Goal: Task Accomplishment & Management: Manage account settings

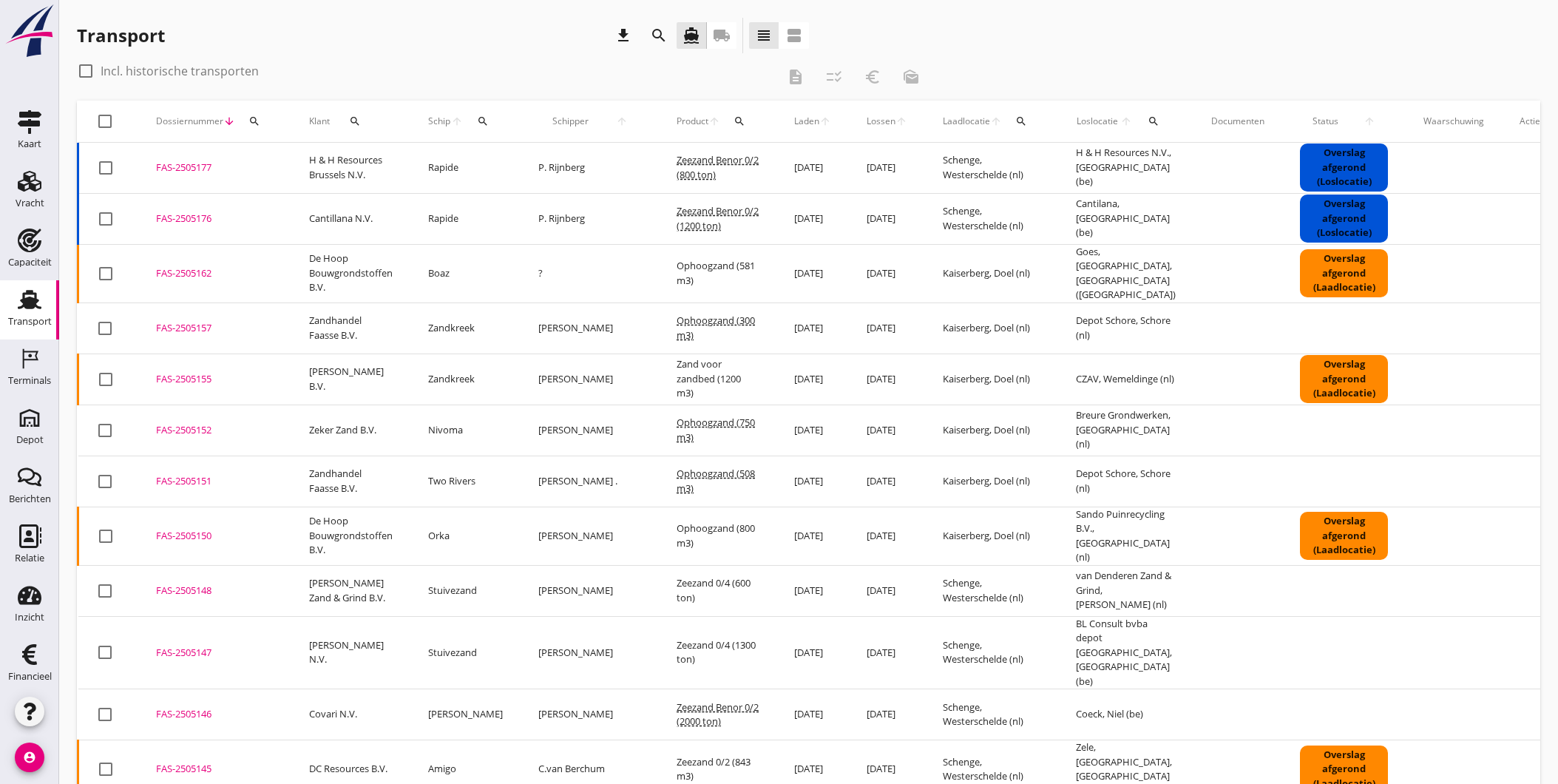
scroll to position [958, 0]
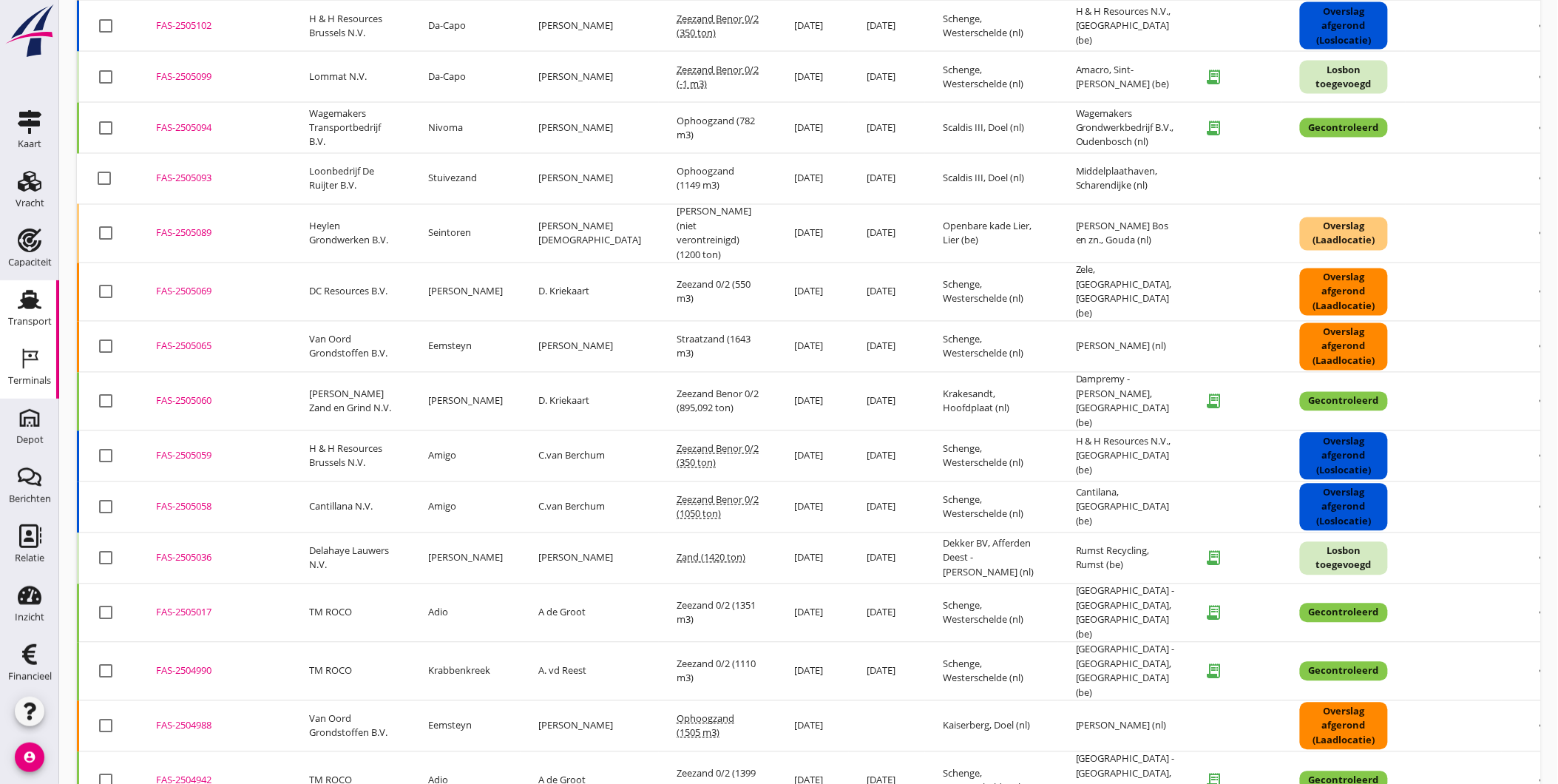
click at [32, 372] on div "Terminals" at bounding box center [29, 380] width 43 height 21
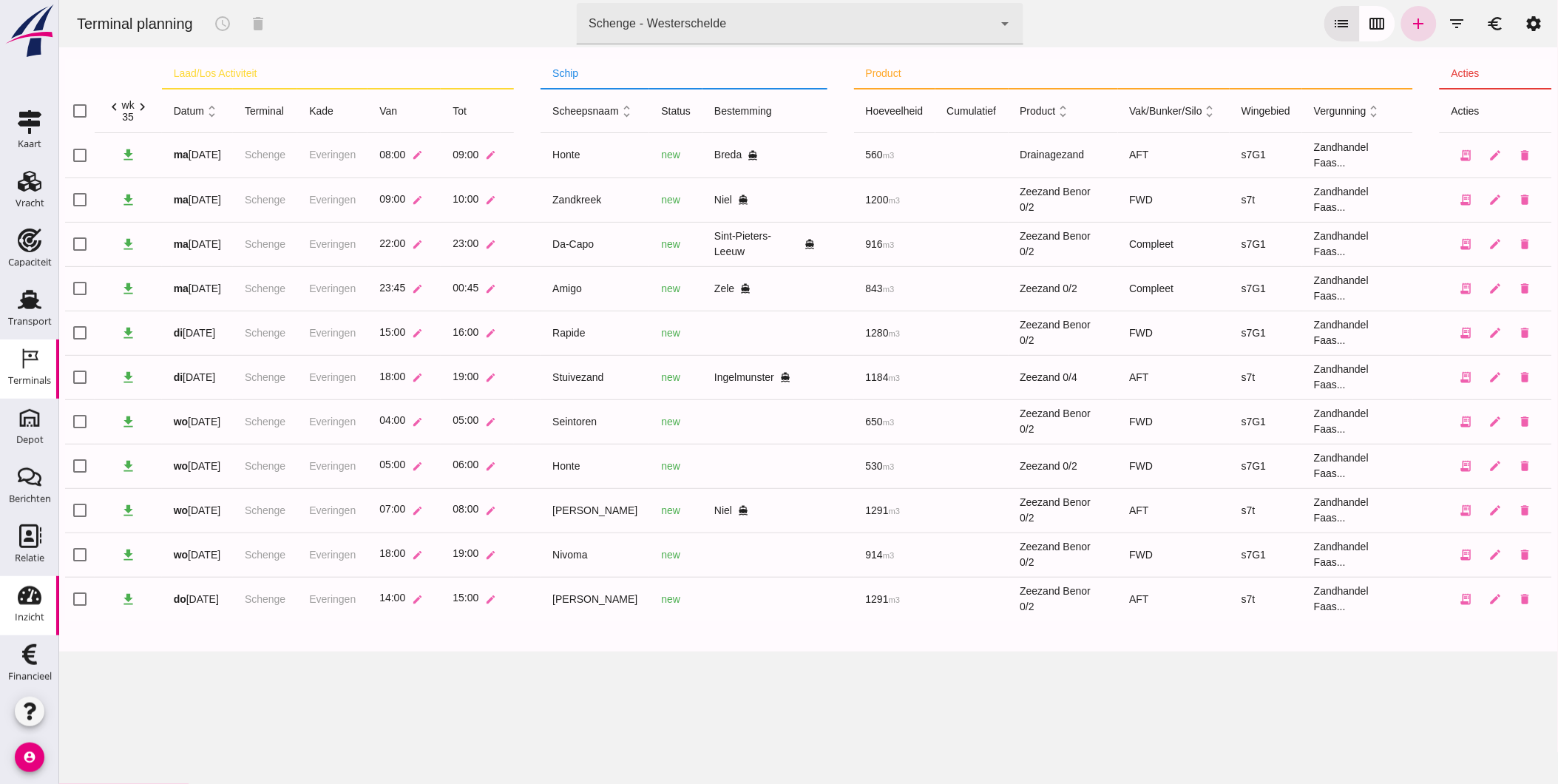
click at [36, 619] on div "Inzicht" at bounding box center [29, 616] width 29 height 10
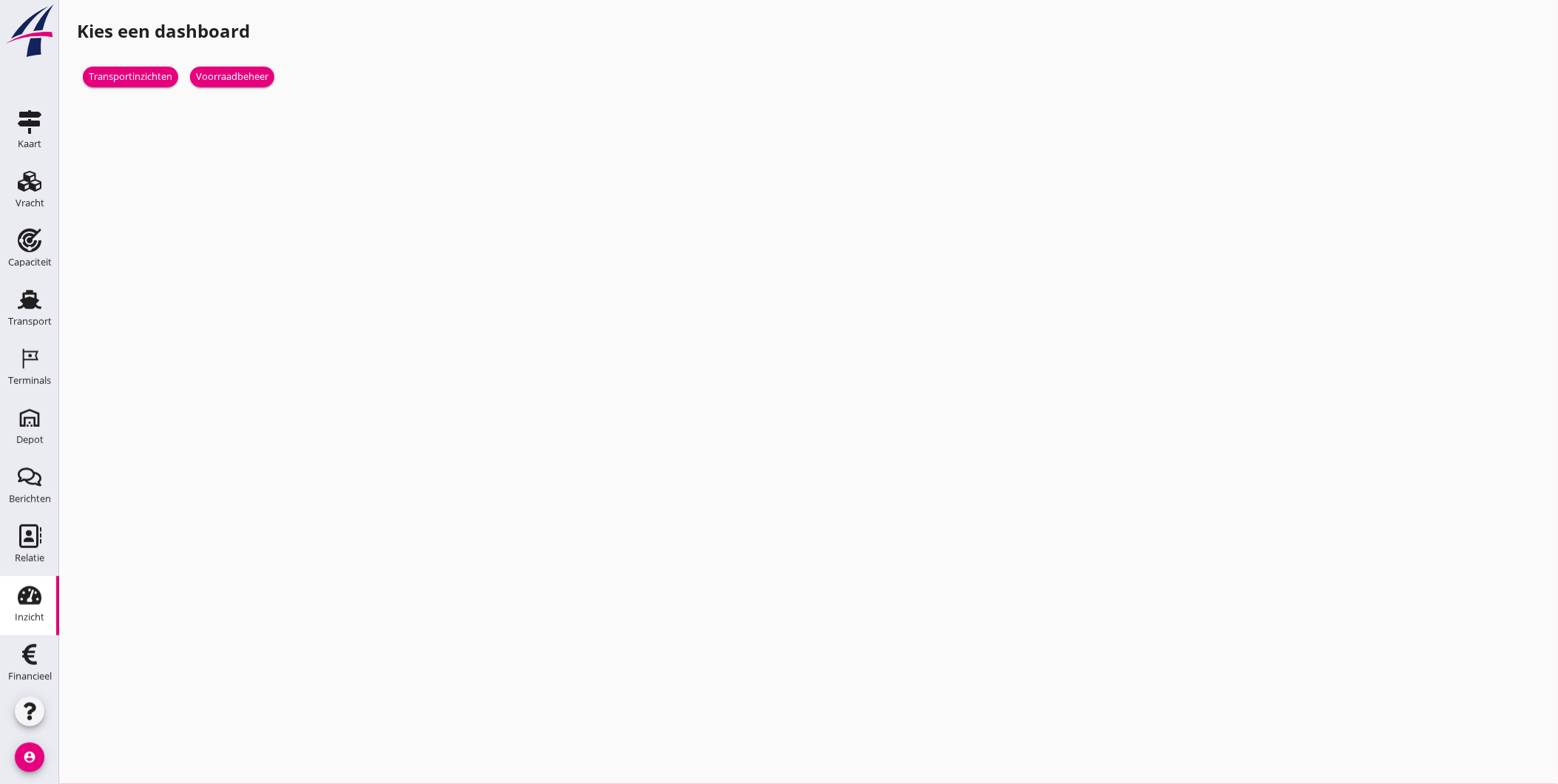
click at [230, 83] on div "Voorraadbeheer" at bounding box center [232, 77] width 72 height 15
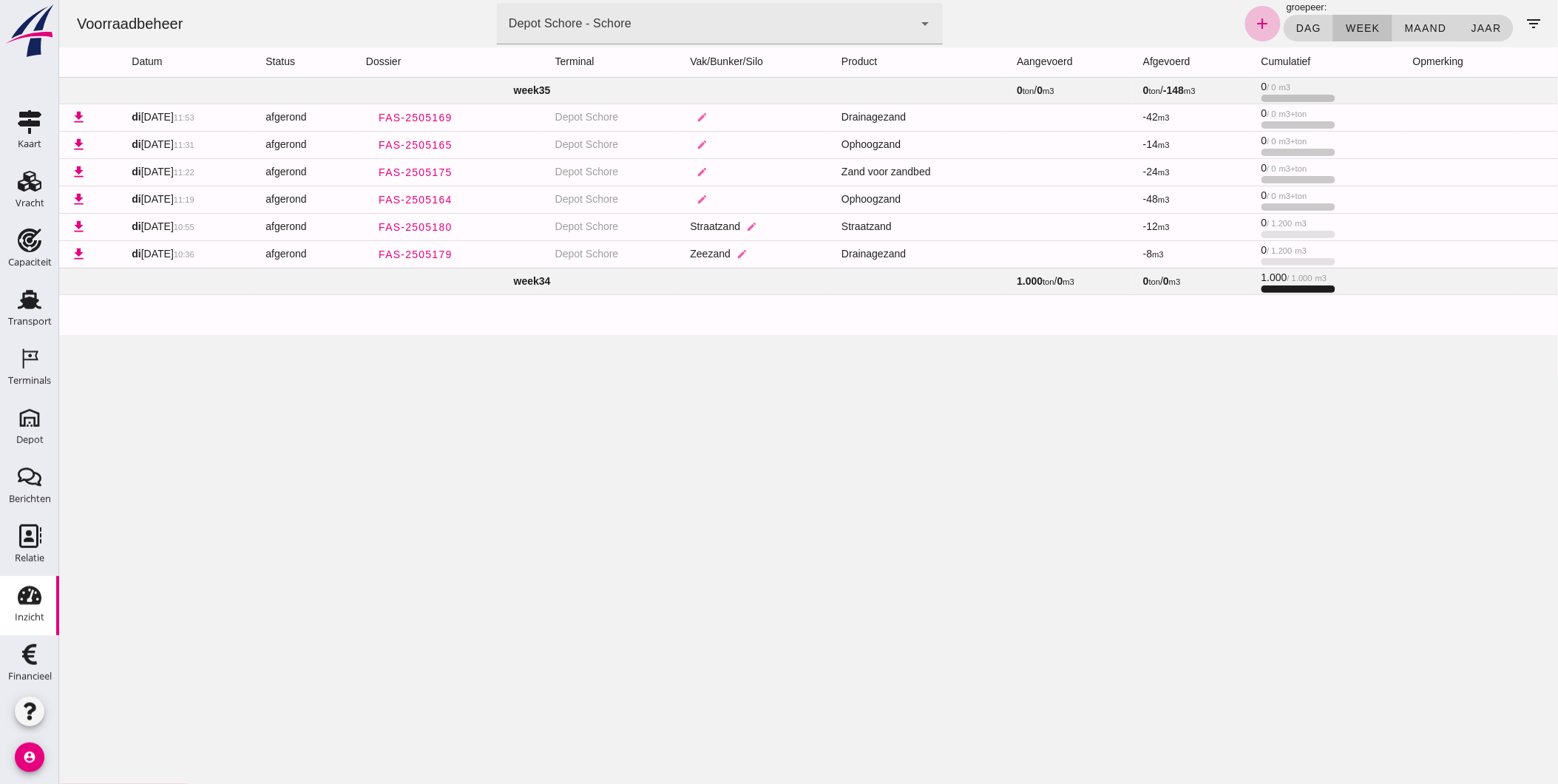
click at [631, 280] on td "week 34" at bounding box center [531, 281] width 946 height 26
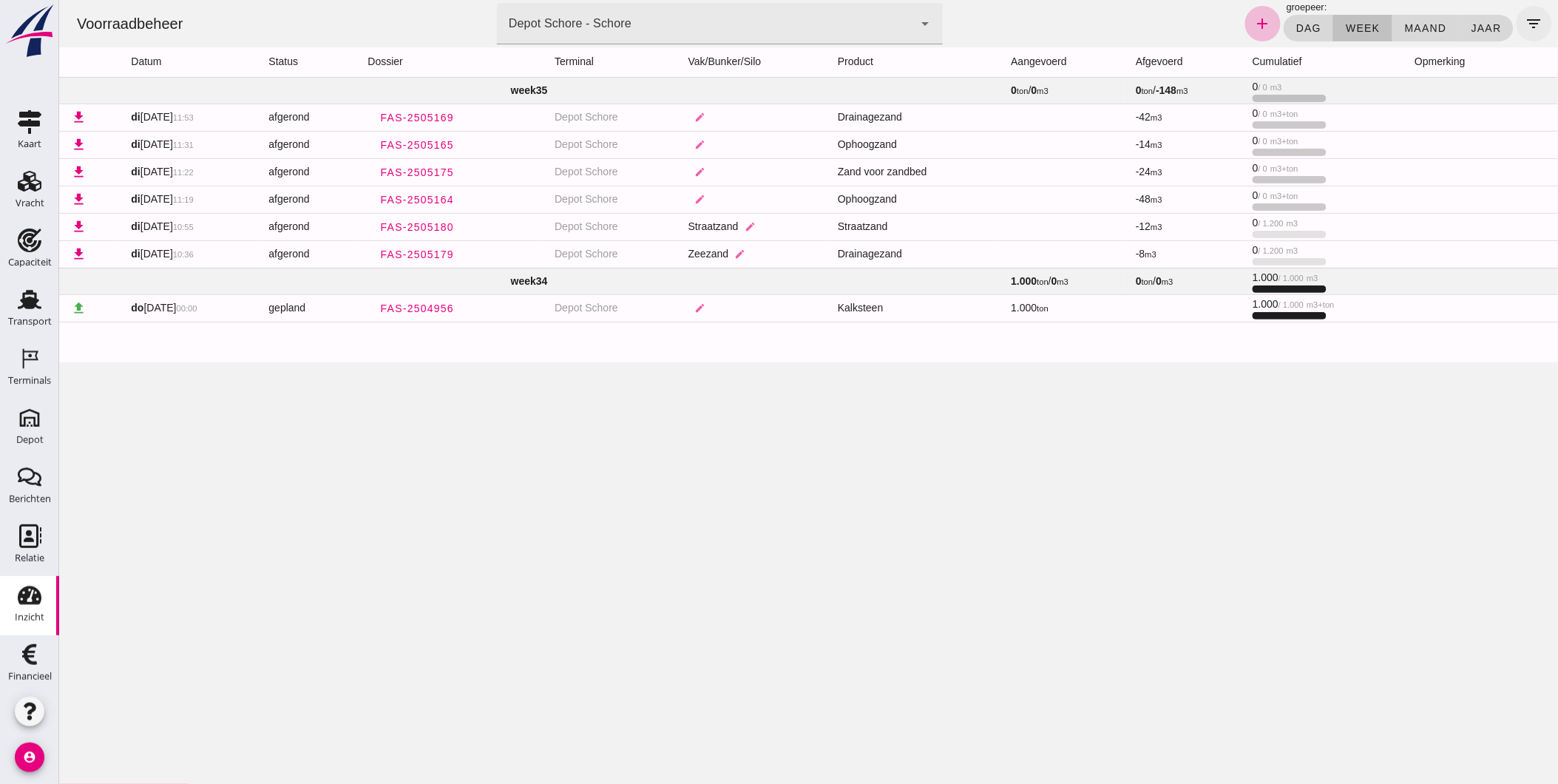
click at [1525, 25] on icon "filter_list" at bounding box center [1533, 23] width 17 height 17
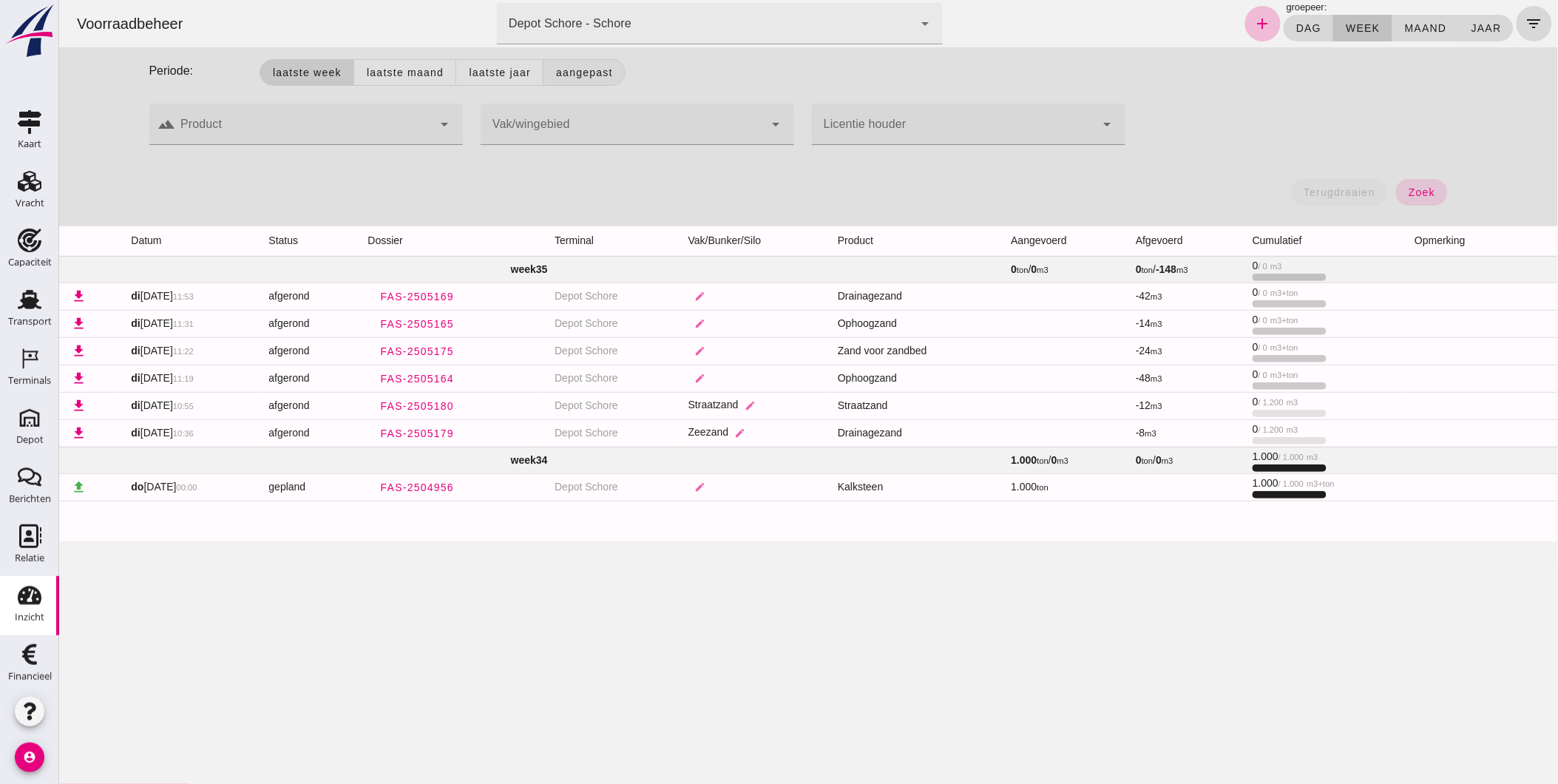
click at [586, 77] on span "Aangepast" at bounding box center [583, 72] width 57 height 12
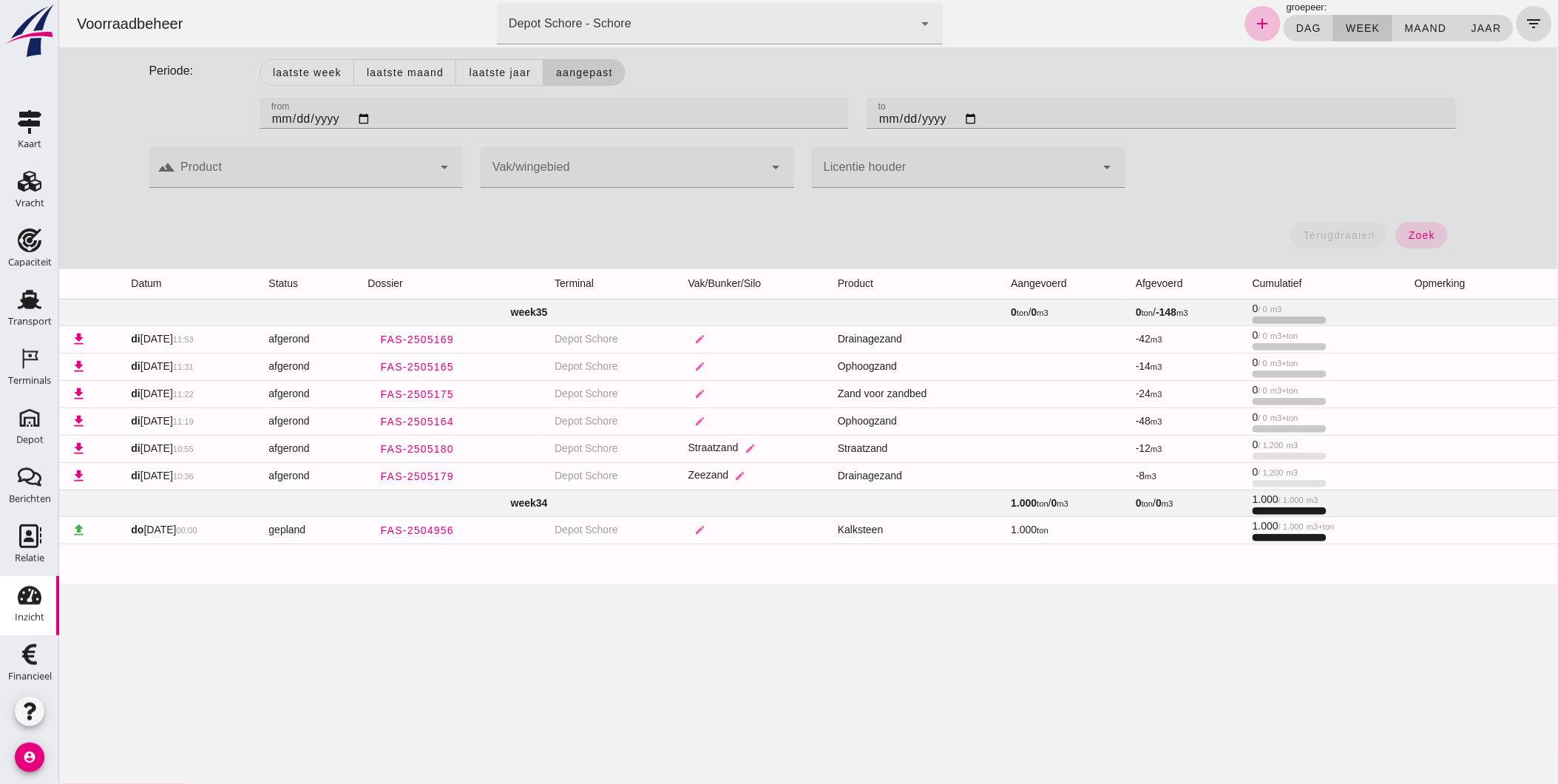
click at [359, 119] on input "[DATE]" at bounding box center [554, 113] width 589 height 31
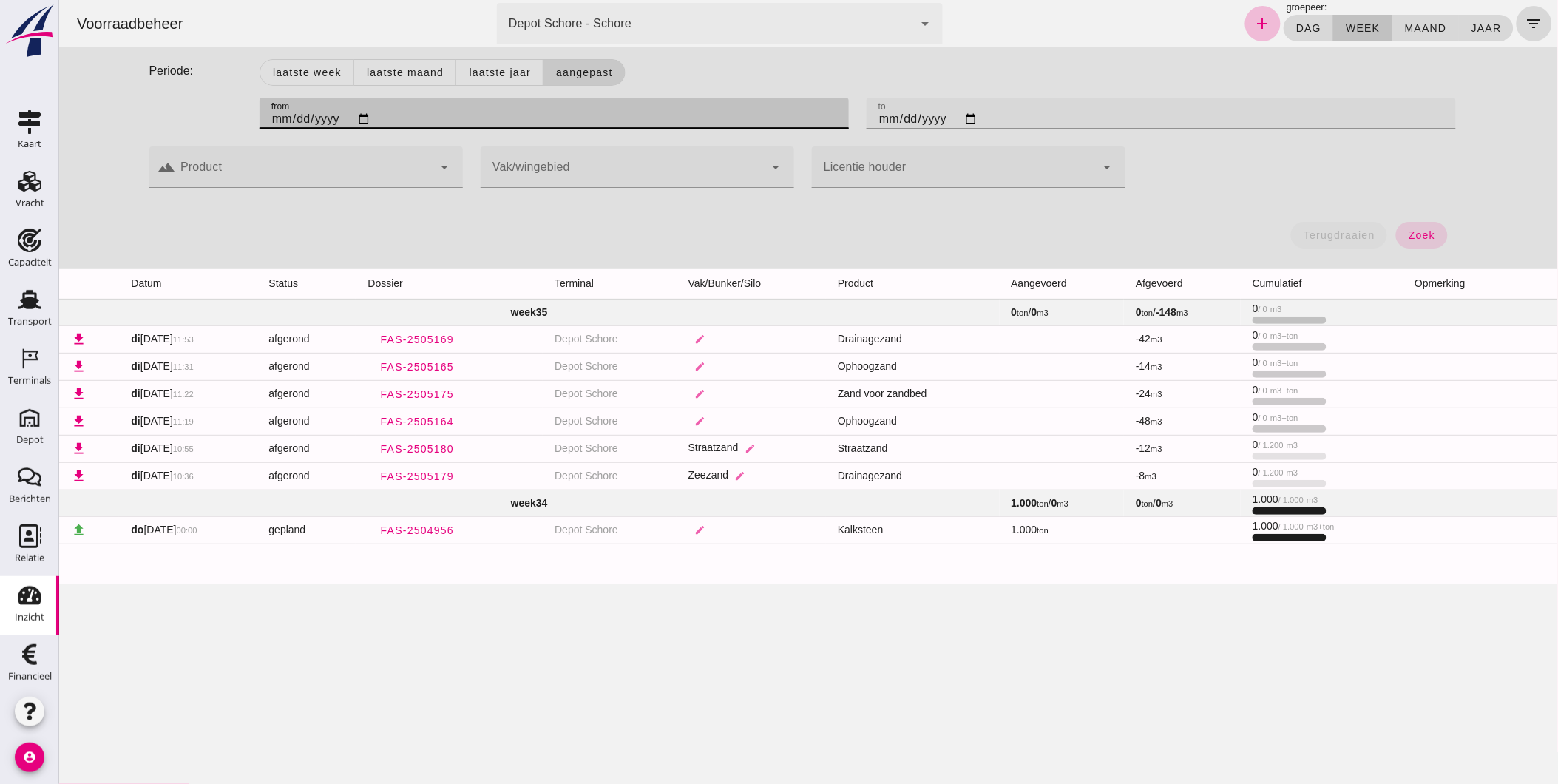
type input "[DATE]"
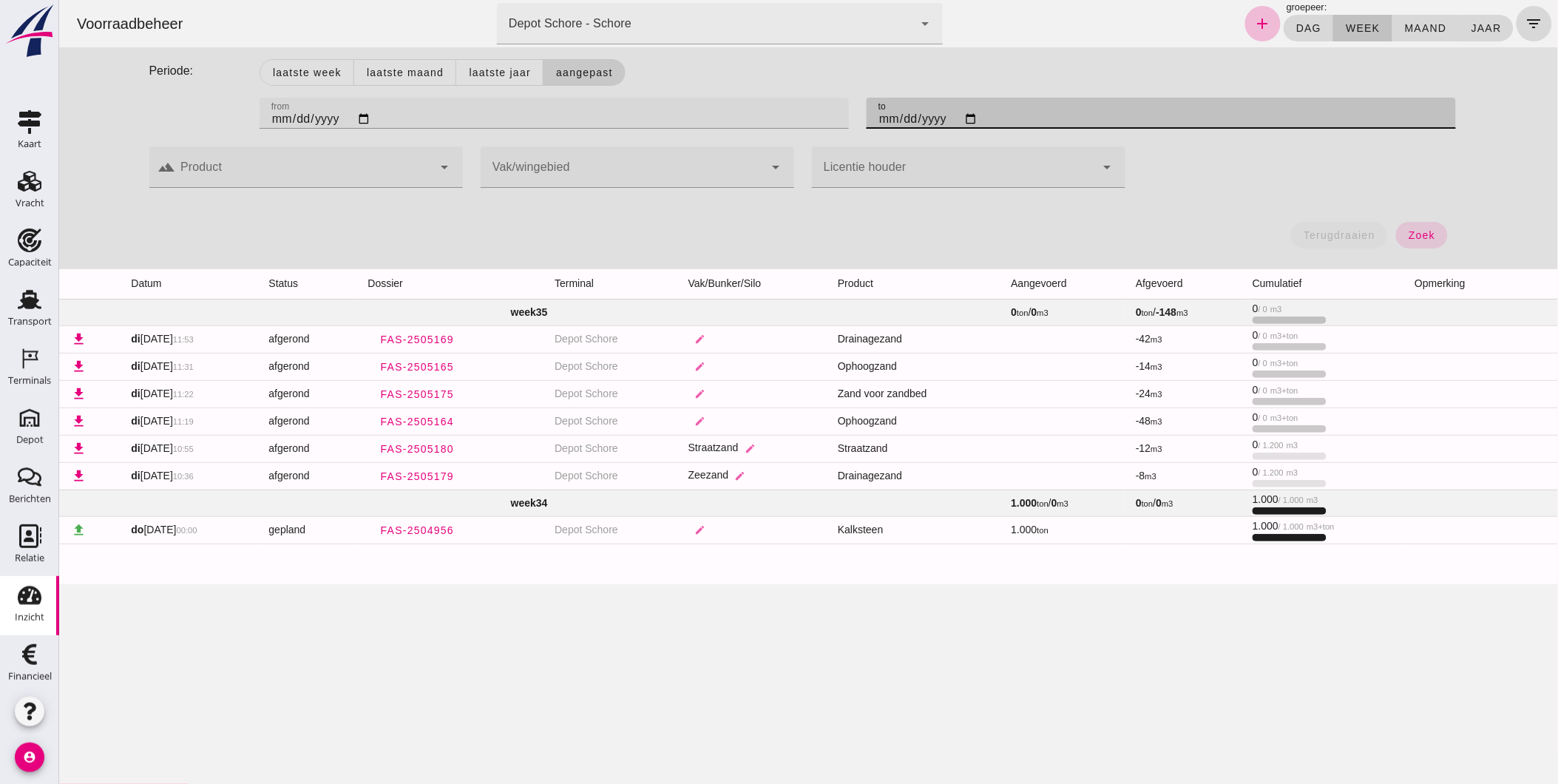
click at [967, 119] on input "[DATE]" at bounding box center [1161, 113] width 589 height 31
type input "[DATE]"
click at [1421, 234] on span "zoek" at bounding box center [1421, 234] width 27 height 12
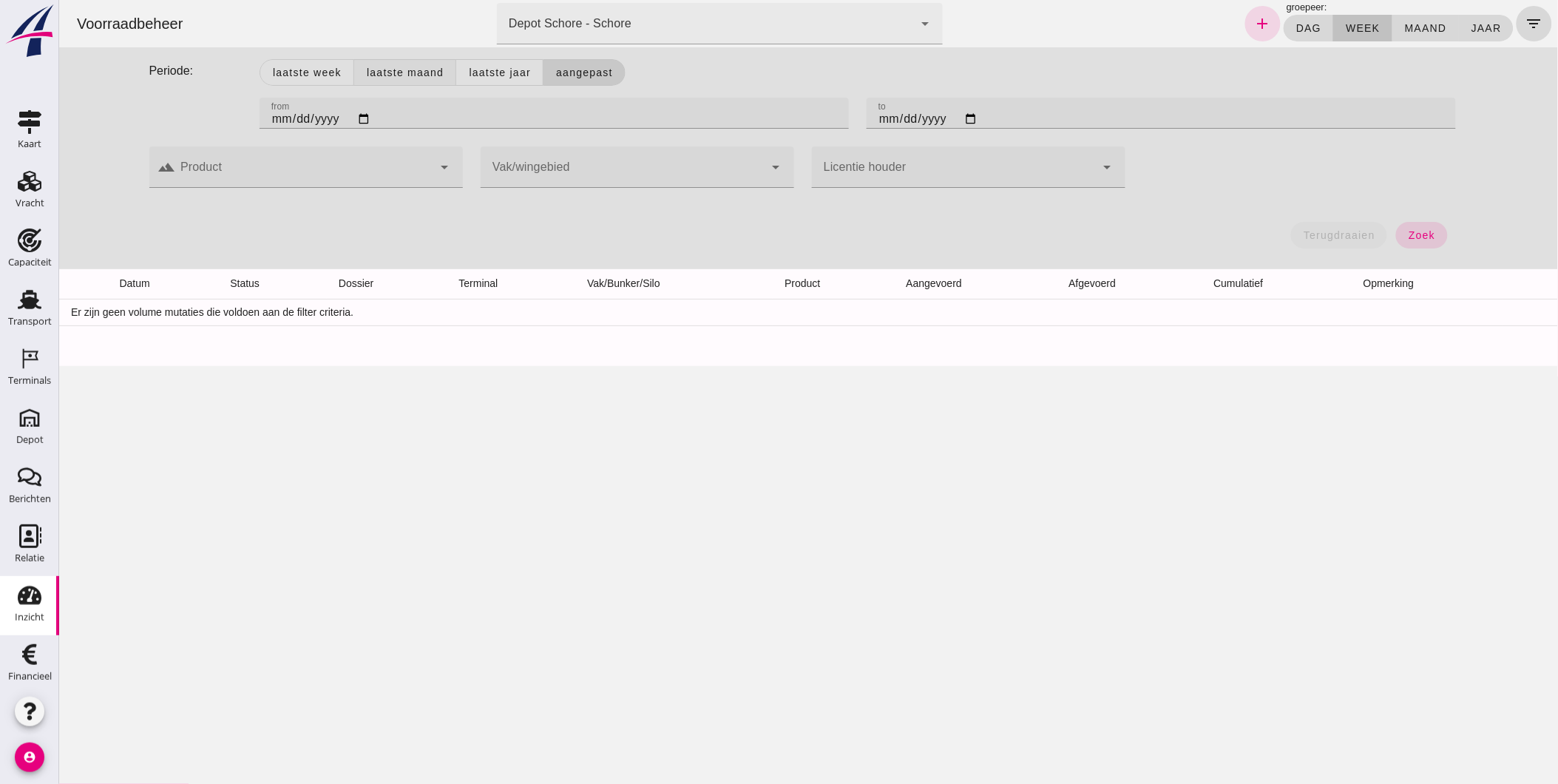
click at [407, 69] on span "Laatste maand" at bounding box center [404, 72] width 78 height 12
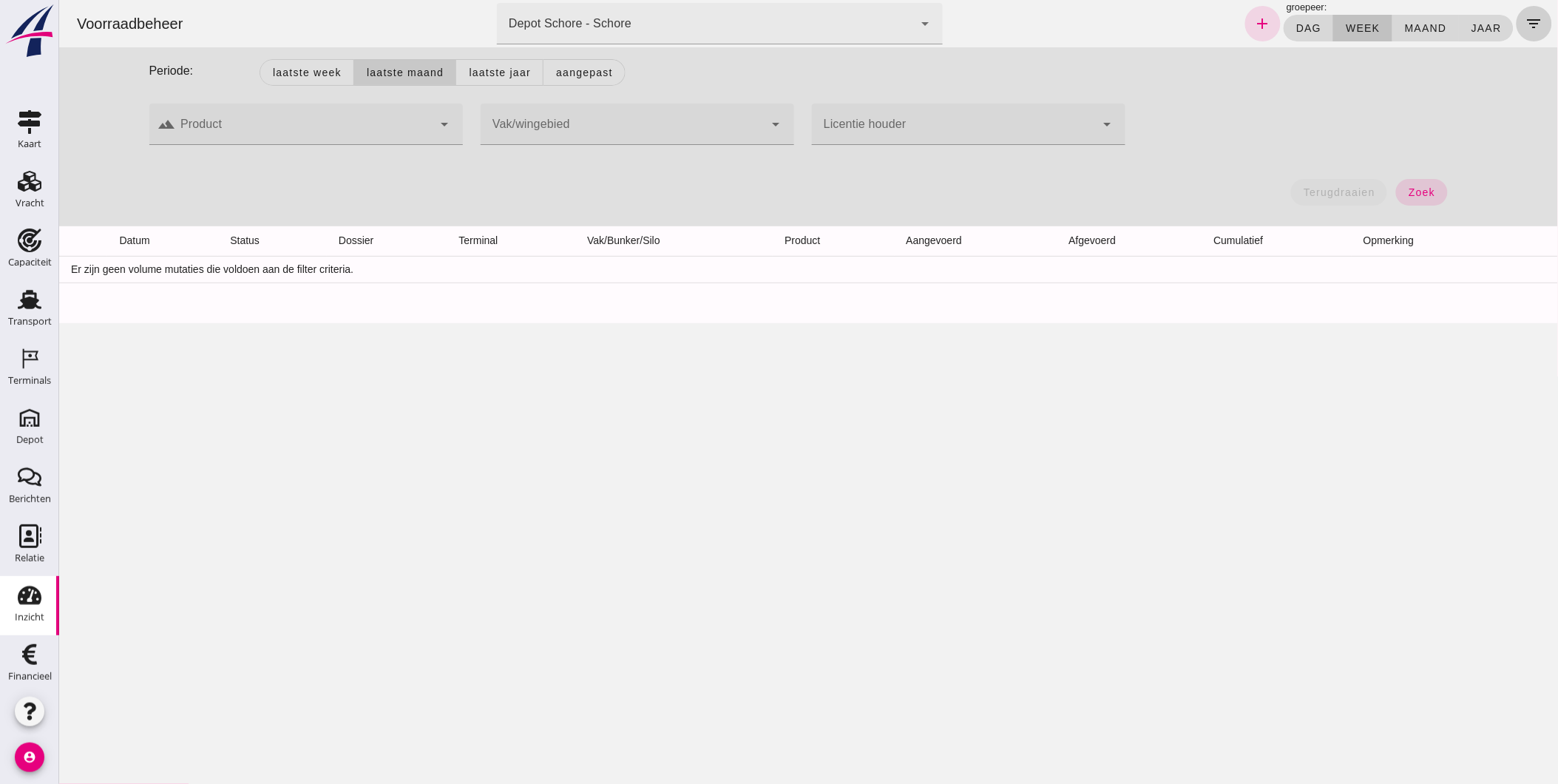
drag, startPoint x: 1628, startPoint y: 29, endPoint x: 1532, endPoint y: 11, distance: 97.7
click at [1407, 187] on span "zoek" at bounding box center [1421, 191] width 27 height 12
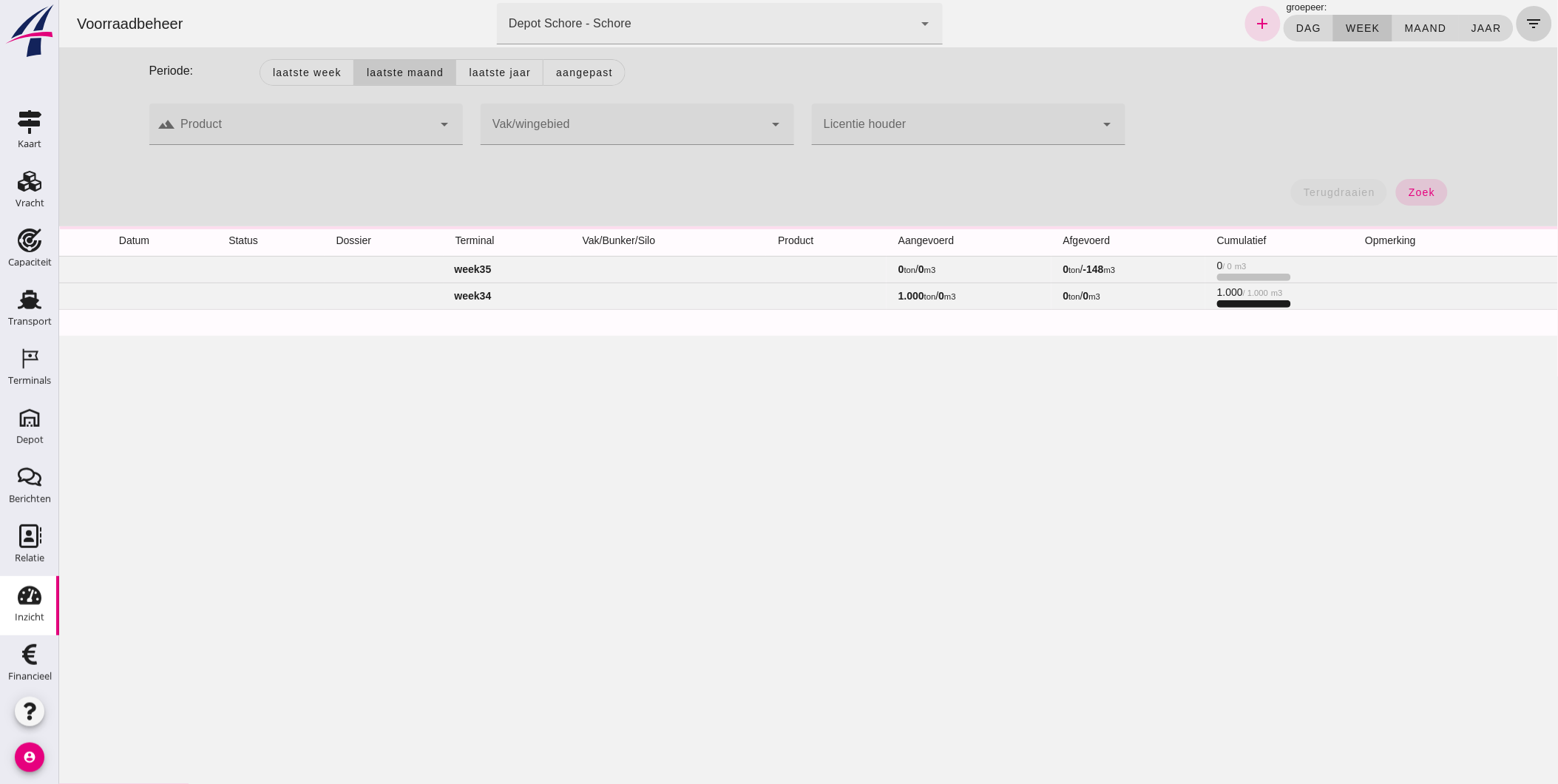
click at [1525, 21] on icon "filter_list" at bounding box center [1533, 23] width 17 height 17
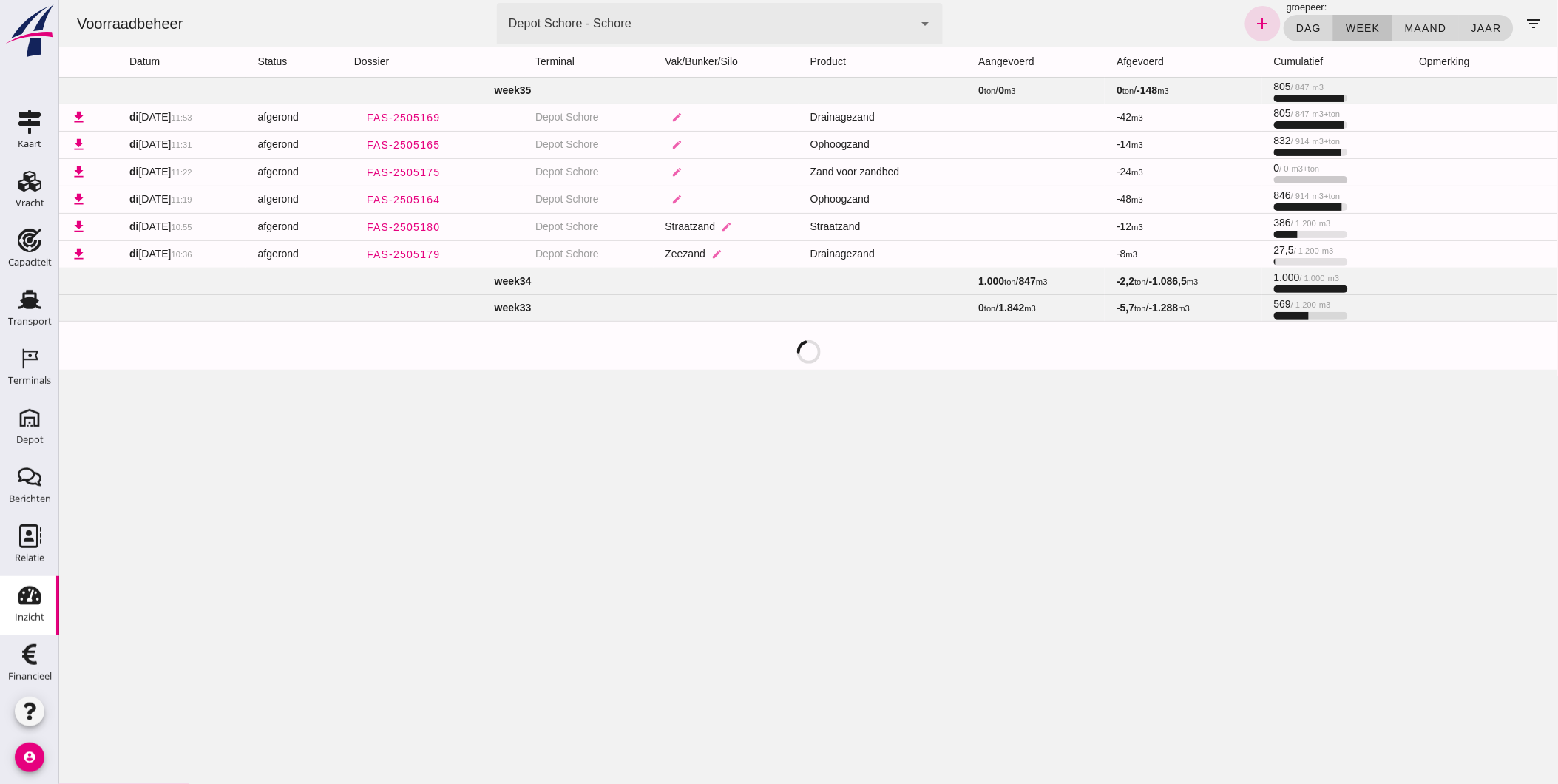
click at [535, 307] on td "week 33" at bounding box center [512, 307] width 908 height 26
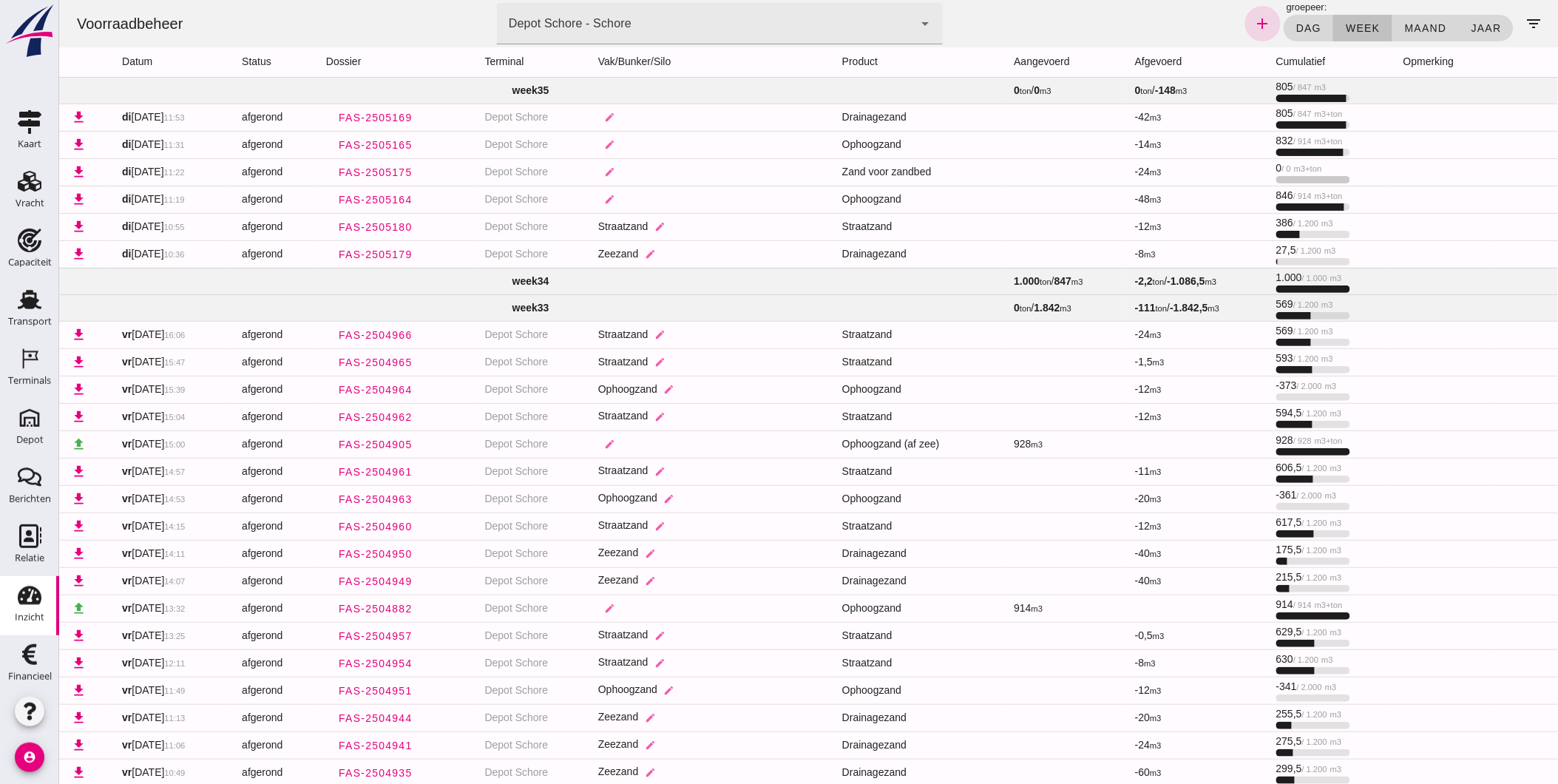
click at [647, 90] on td "week 35" at bounding box center [530, 89] width 944 height 26
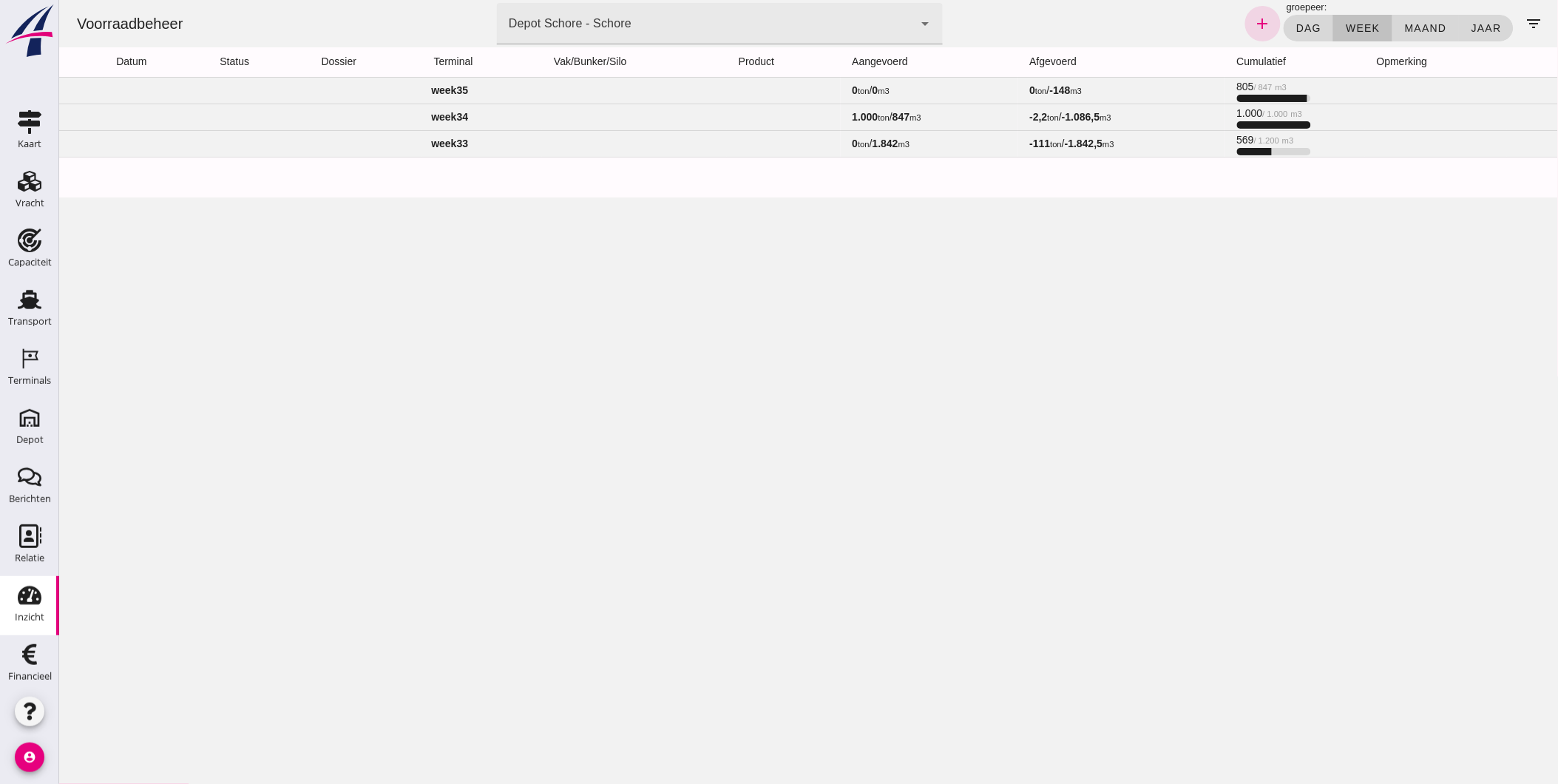
click at [581, 142] on td "week 33" at bounding box center [449, 143] width 782 height 26
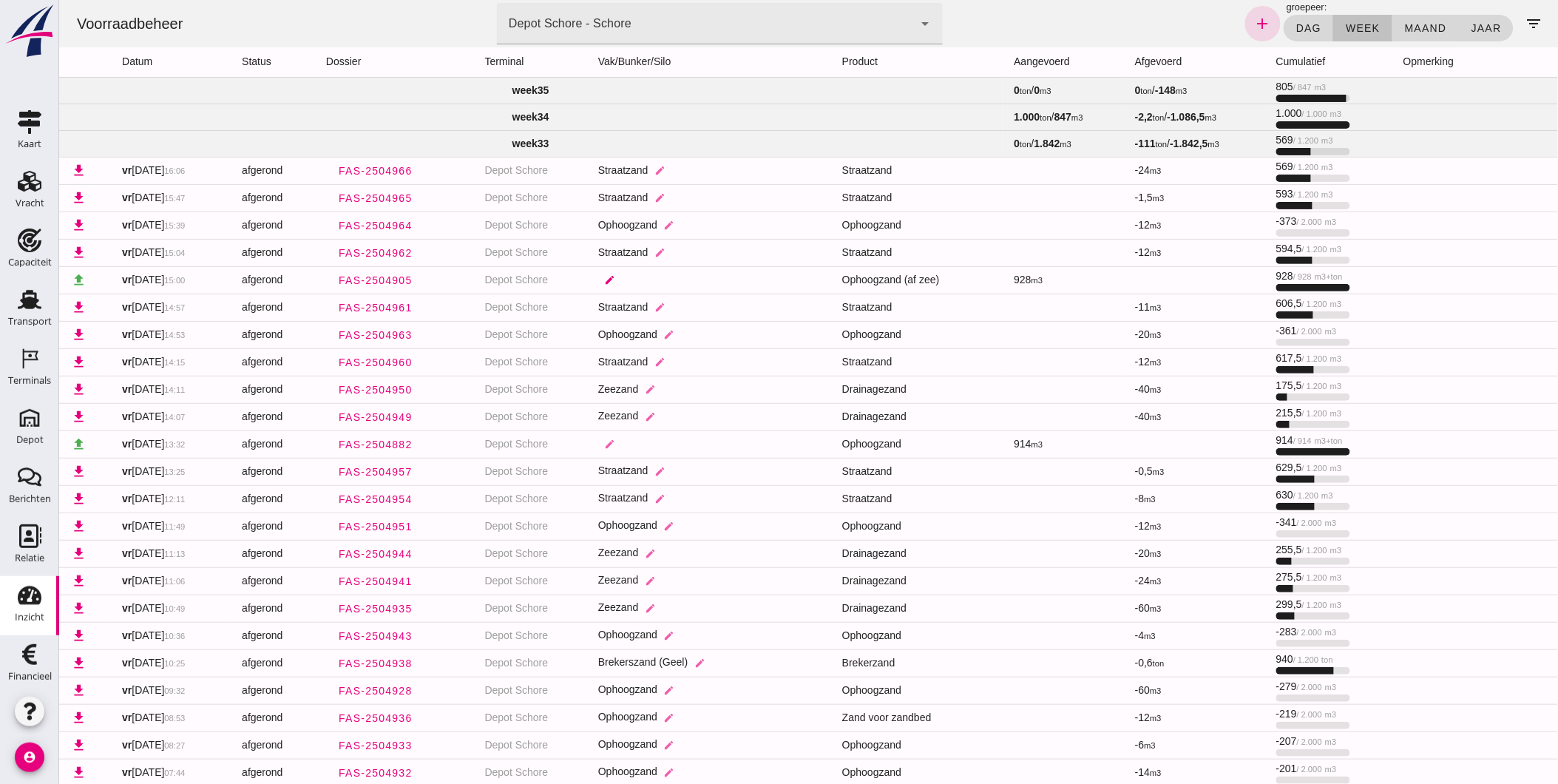
click at [610, 275] on icon "edit" at bounding box center [609, 280] width 11 height 11
click at [666, 284] on div at bounding box center [667, 288] width 81 height 41
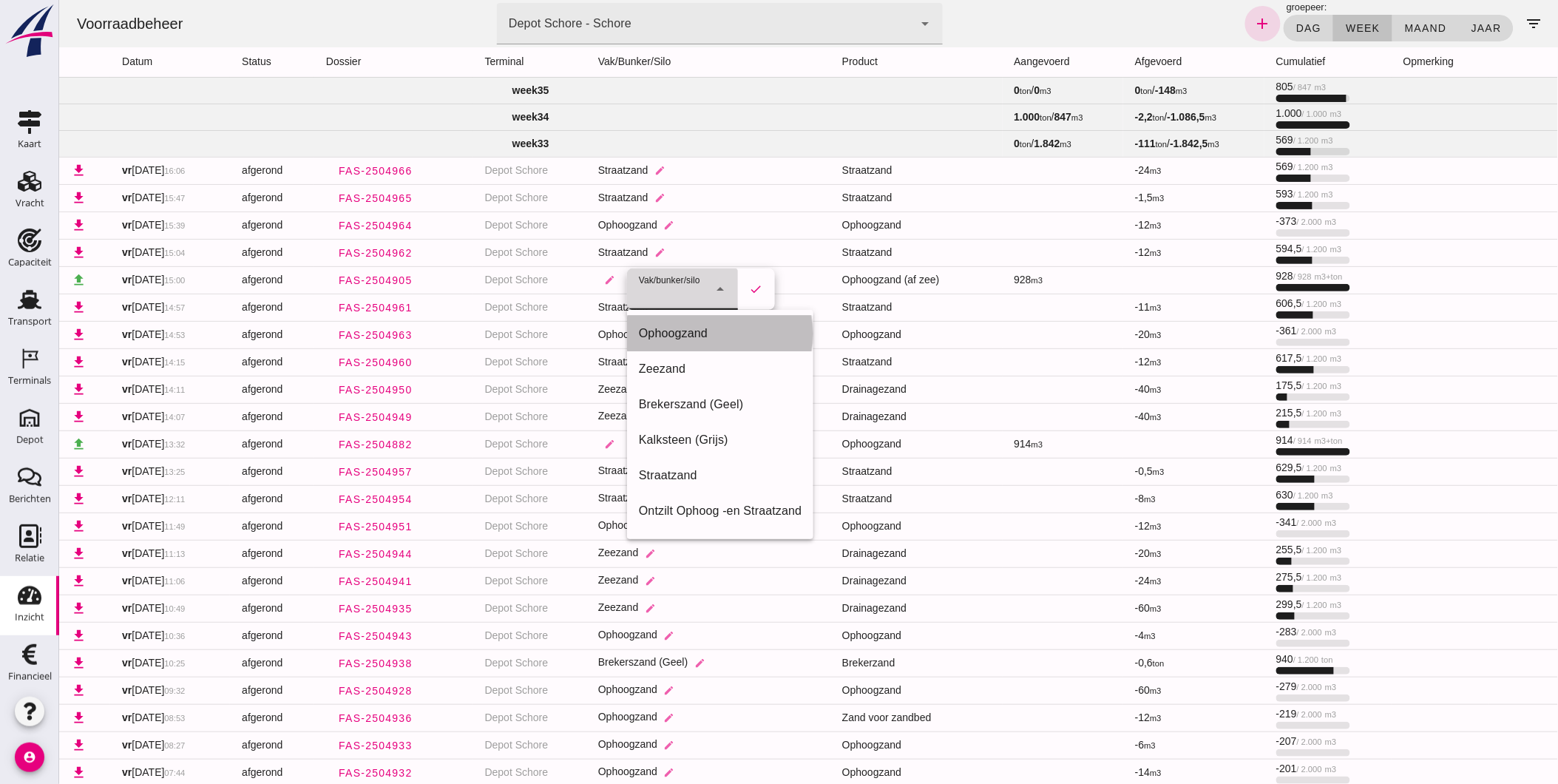
click at [680, 333] on div "Ophoogzand" at bounding box center [720, 333] width 162 height 17
type input "39"
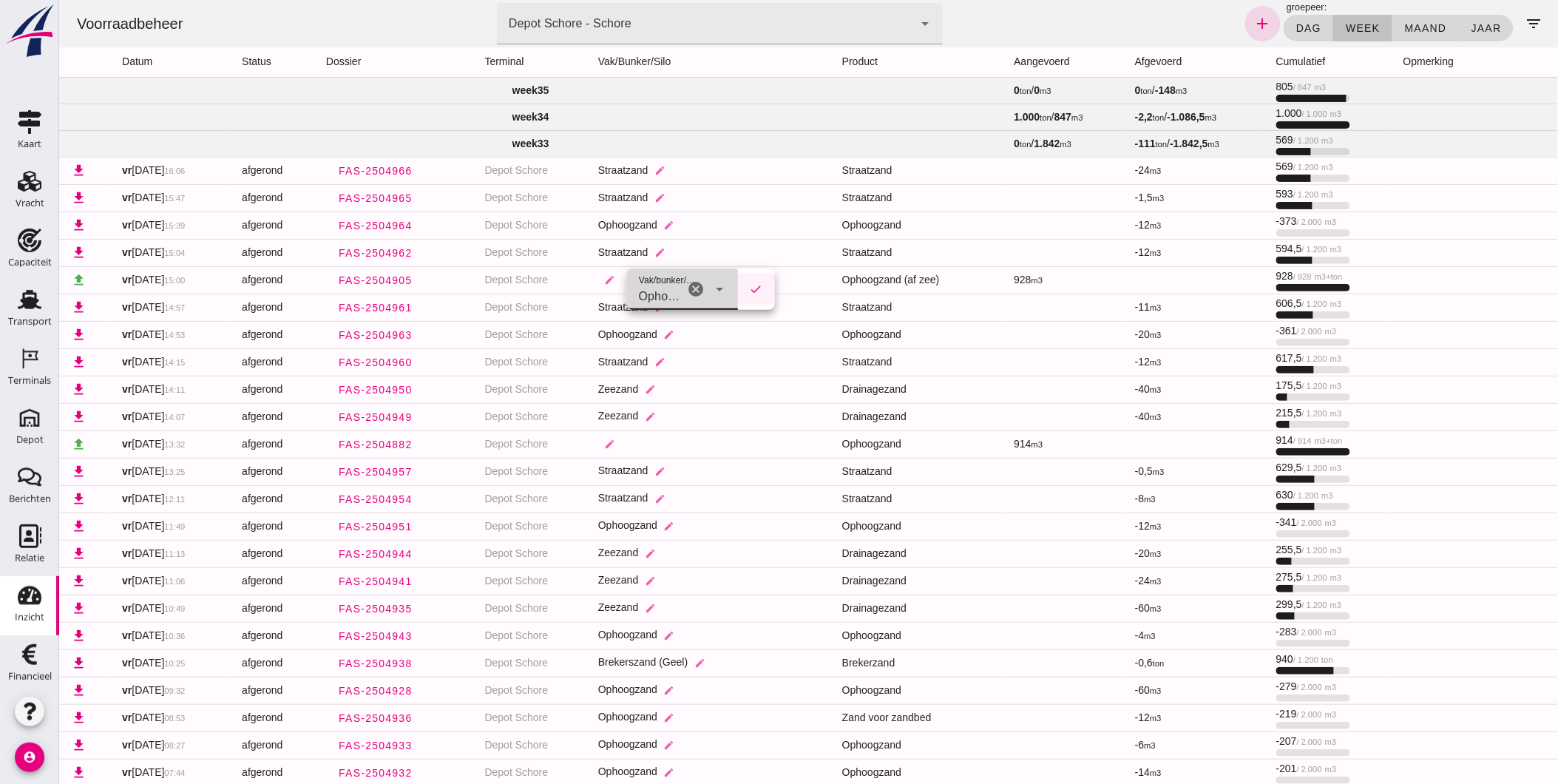
click at [751, 287] on icon "check" at bounding box center [755, 289] width 14 height 14
click at [615, 439] on icon "edit" at bounding box center [609, 444] width 11 height 11
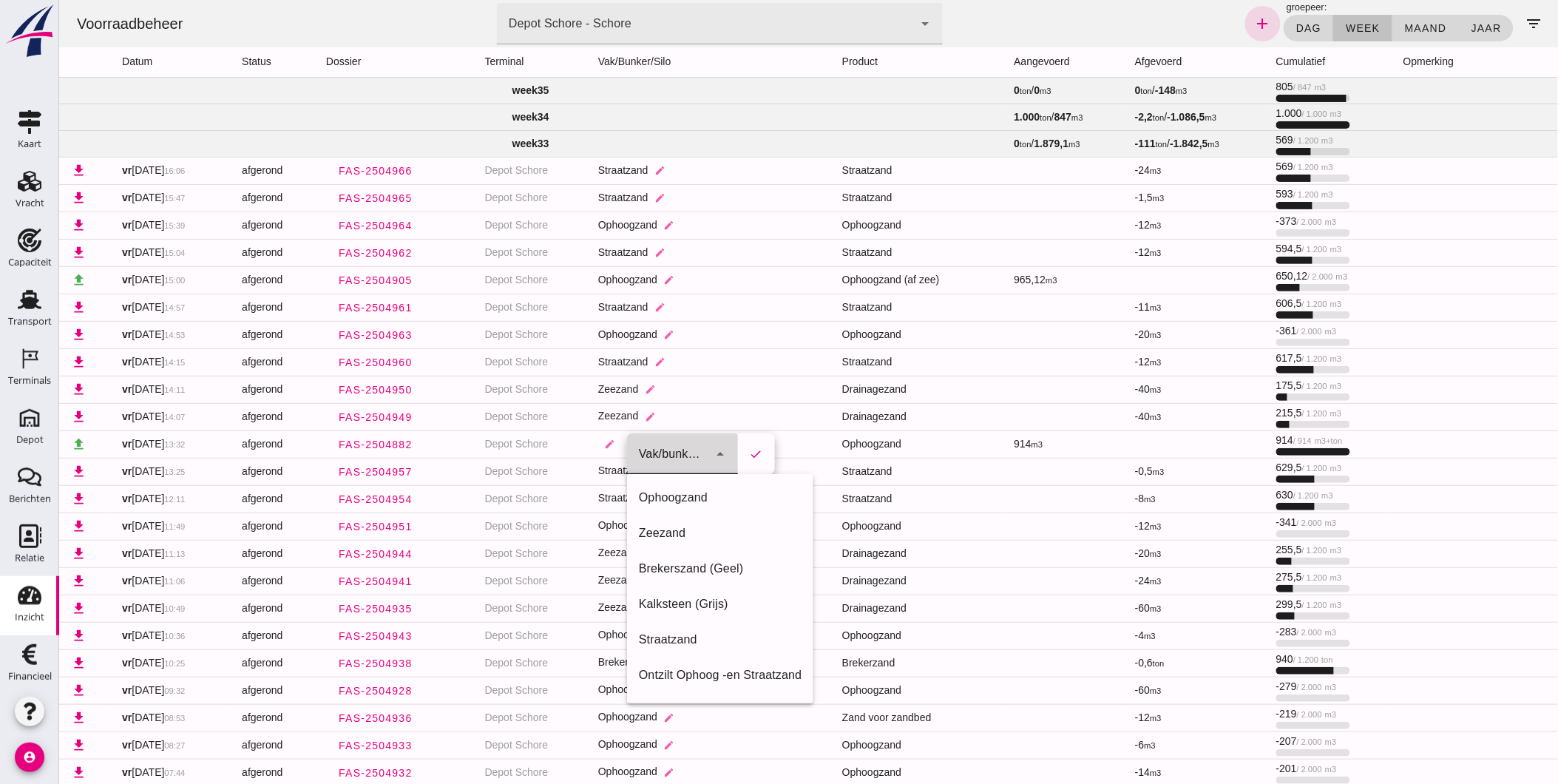
click at [645, 449] on div at bounding box center [667, 453] width 81 height 41
click at [663, 498] on div "Ophoogzand" at bounding box center [720, 497] width 162 height 17
type input "39"
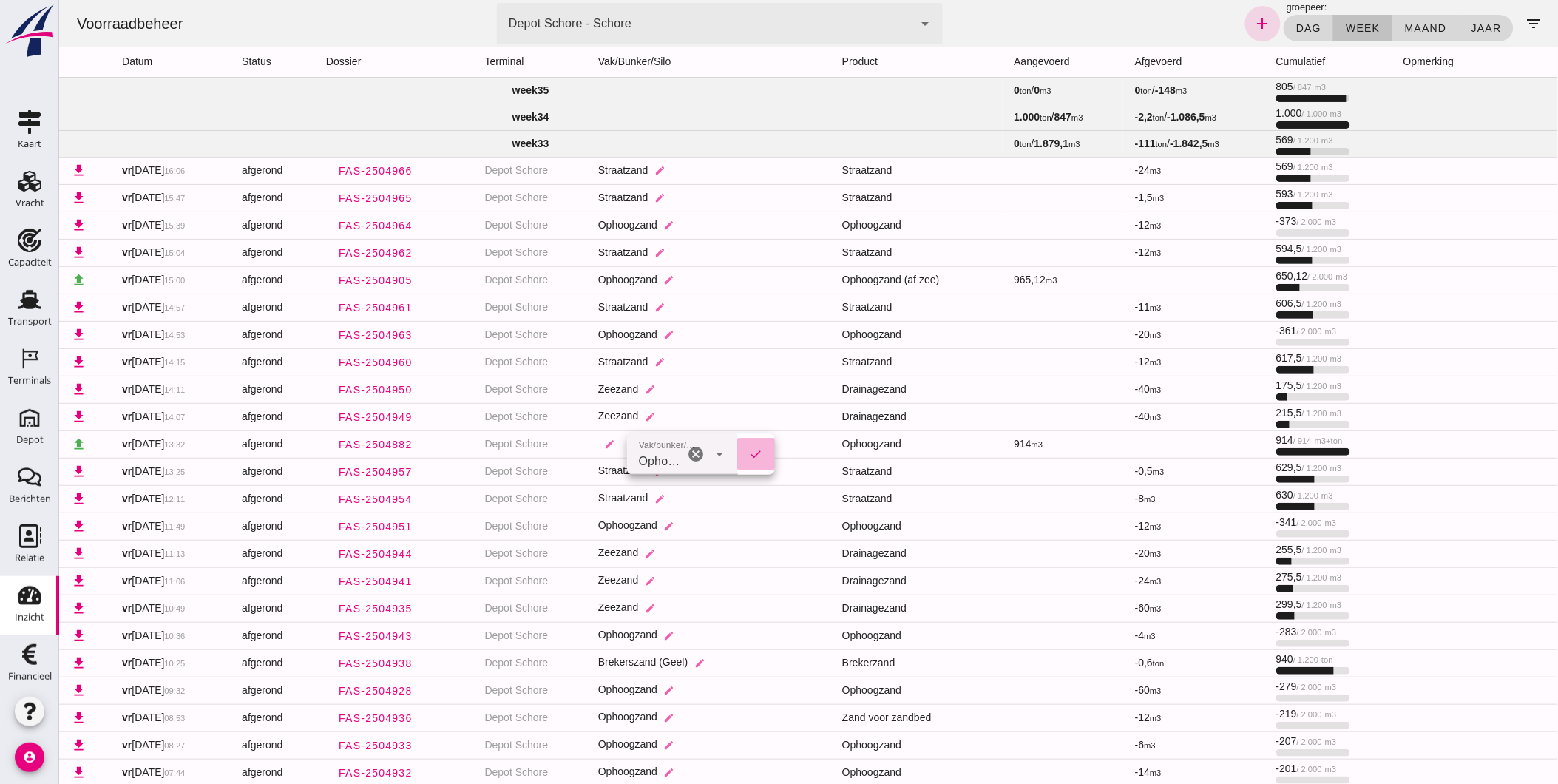
click at [757, 454] on icon "check" at bounding box center [755, 454] width 14 height 14
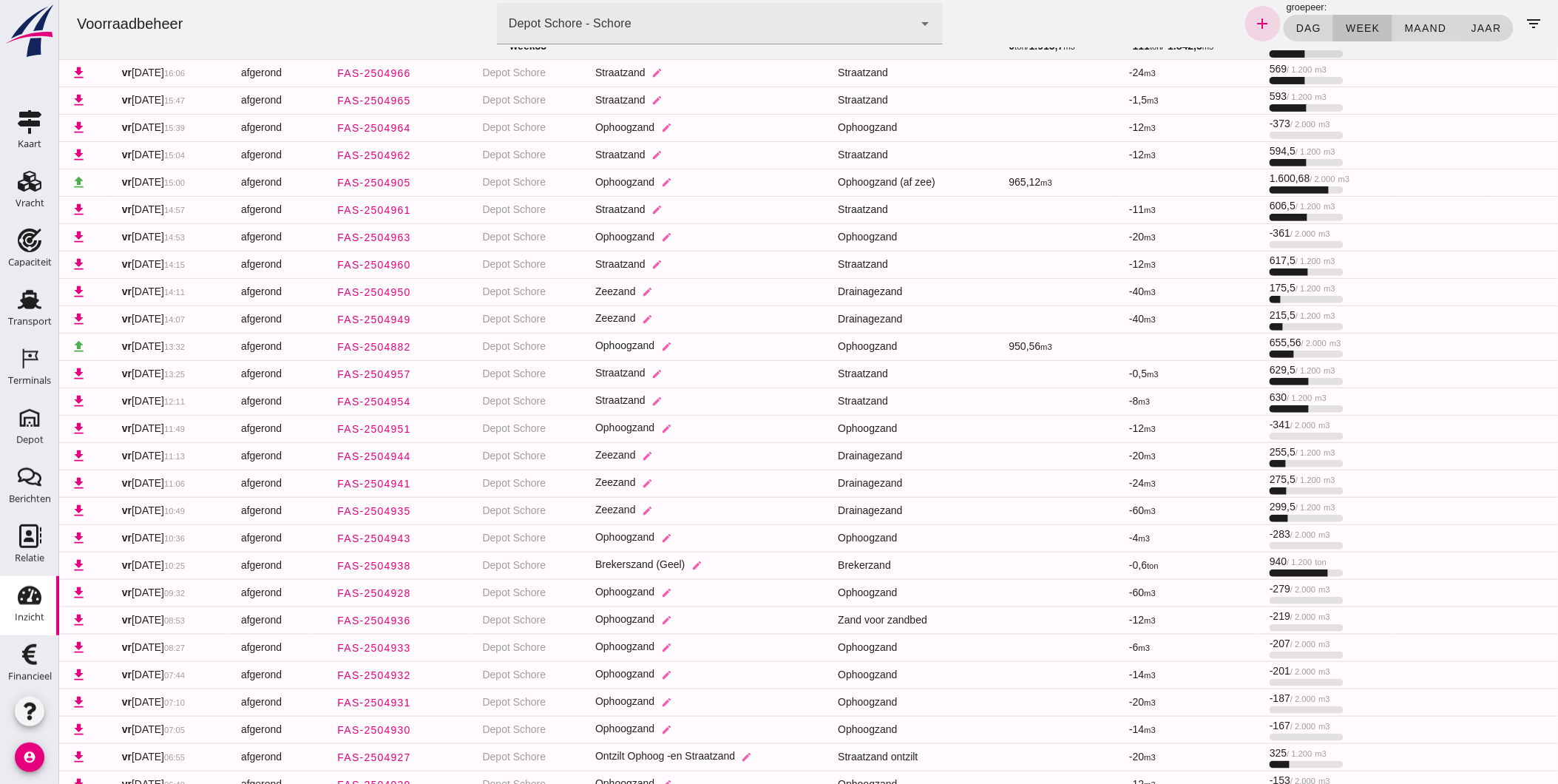
scroll to position [84, 0]
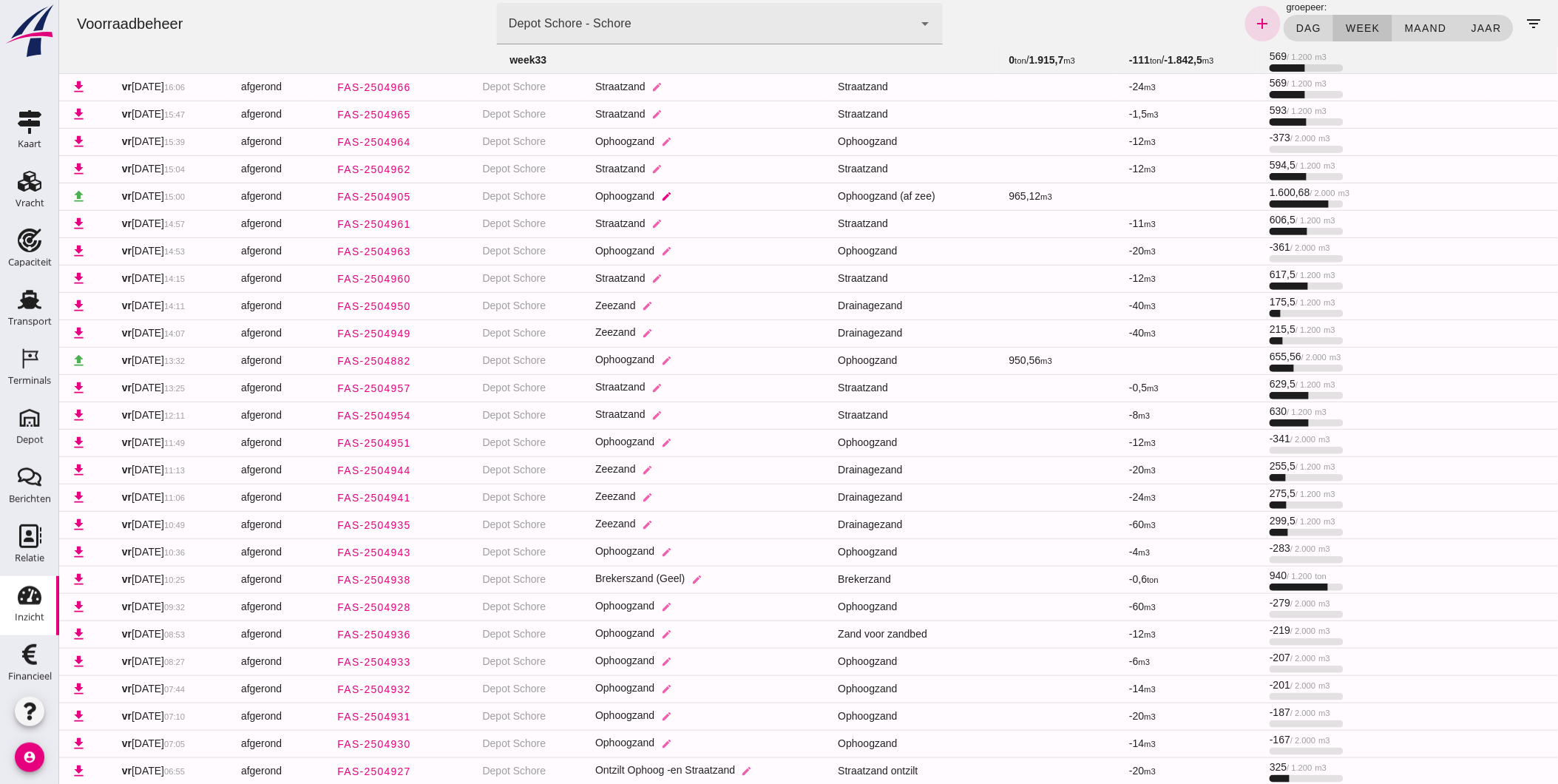
click at [670, 192] on icon "edit" at bounding box center [666, 196] width 11 height 11
click at [729, 207] on span "Ophoogzand" at bounding box center [714, 212] width 41 height 17
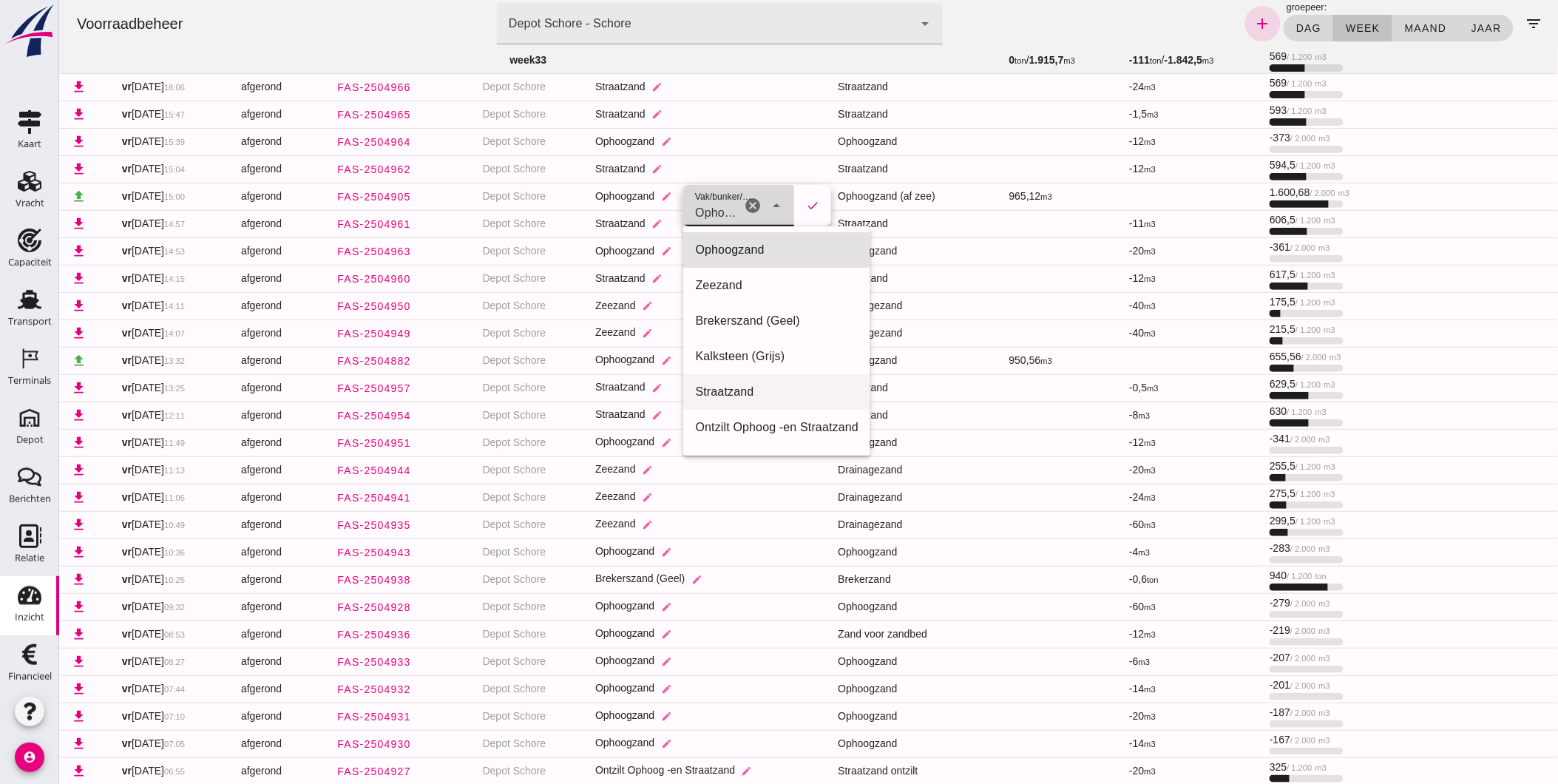
click at [746, 399] on div "Straatzand" at bounding box center [775, 391] width 162 height 17
type input "283"
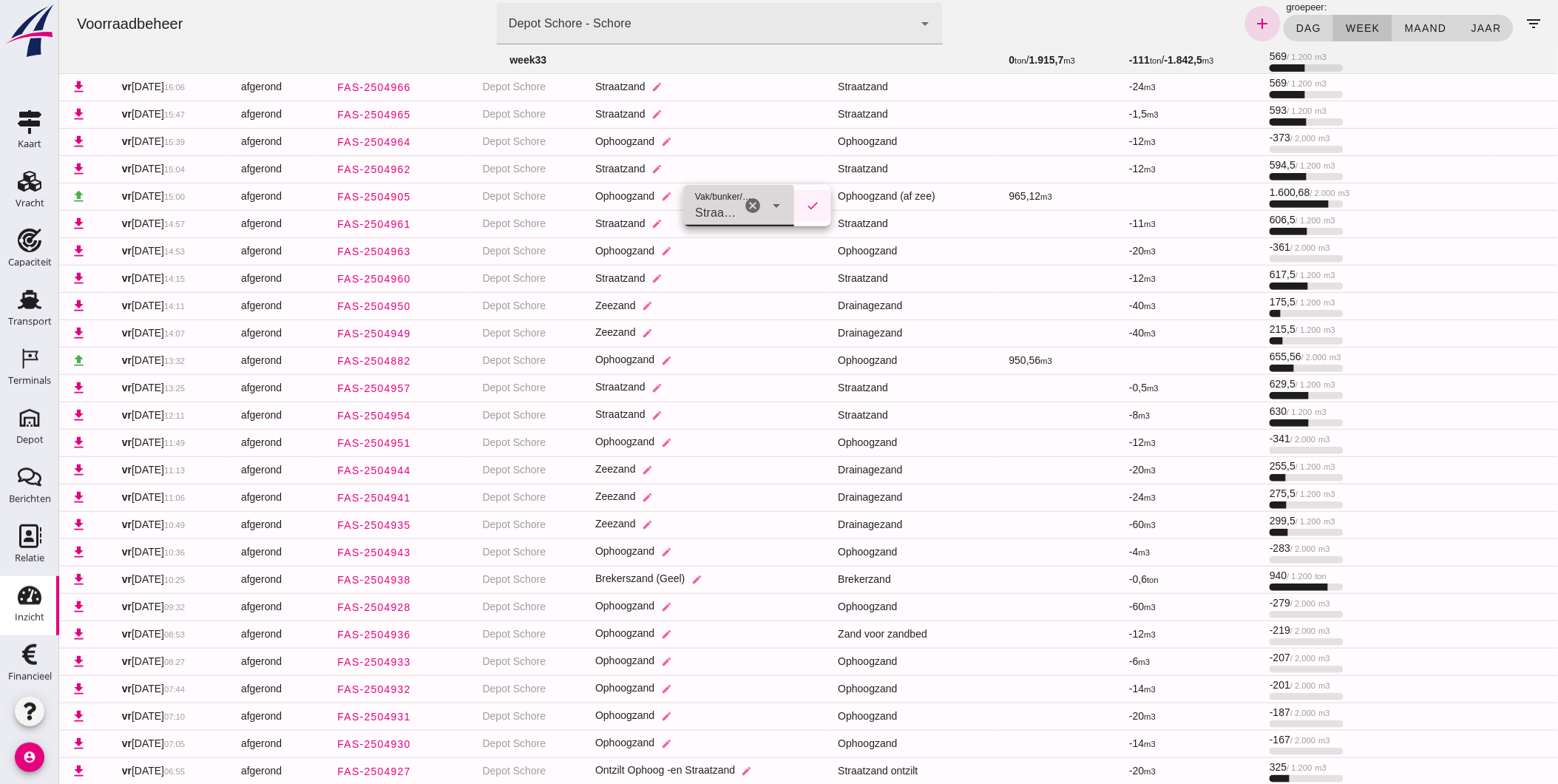
click at [815, 201] on icon "check" at bounding box center [812, 205] width 14 height 14
click at [662, 194] on icon "edit" at bounding box center [657, 196] width 11 height 11
click at [721, 210] on span "Straatzand" at bounding box center [706, 212] width 41 height 17
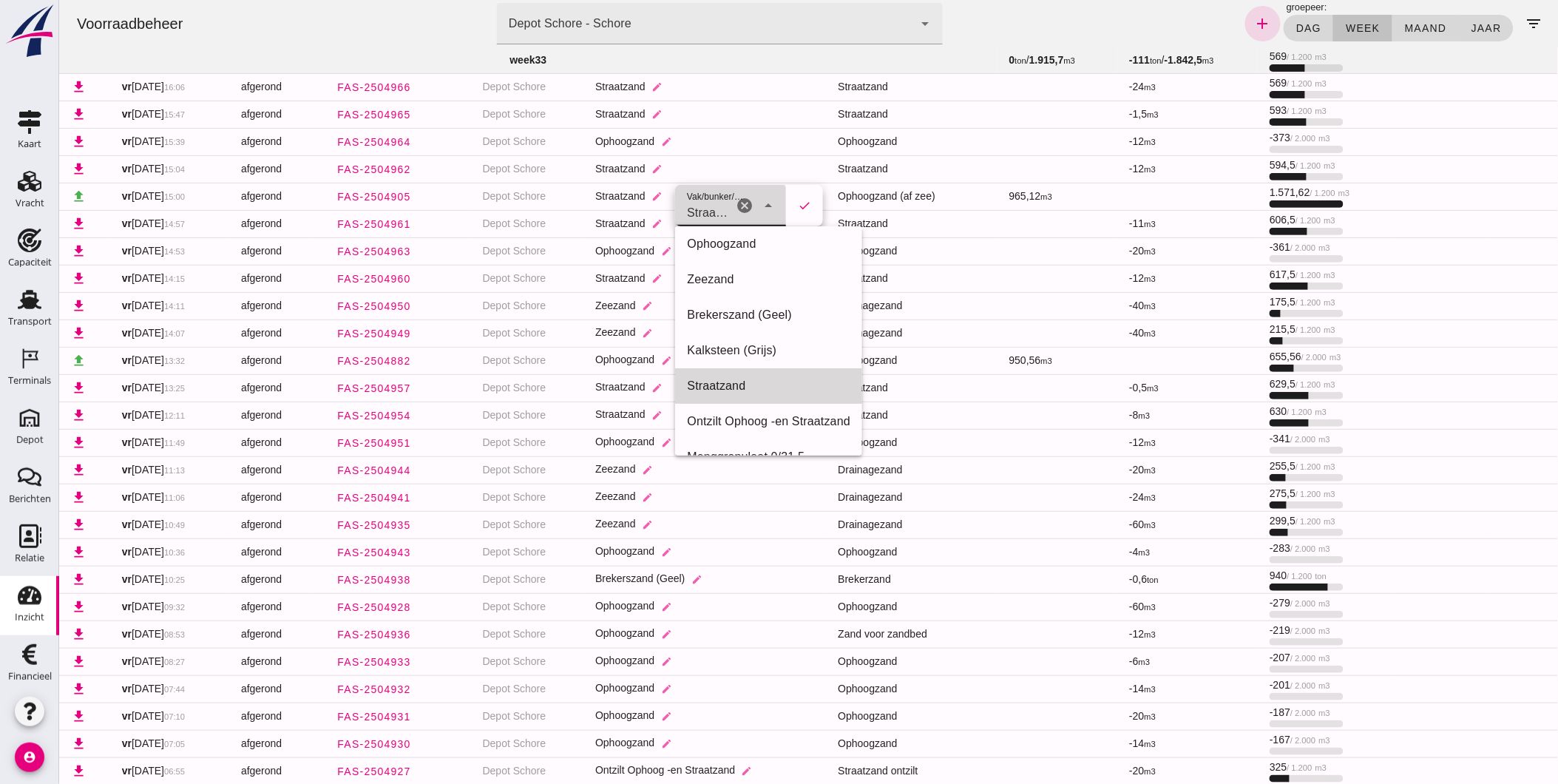
scroll to position [0, 0]
click at [754, 248] on div "Ophoogzand" at bounding box center [767, 249] width 162 height 17
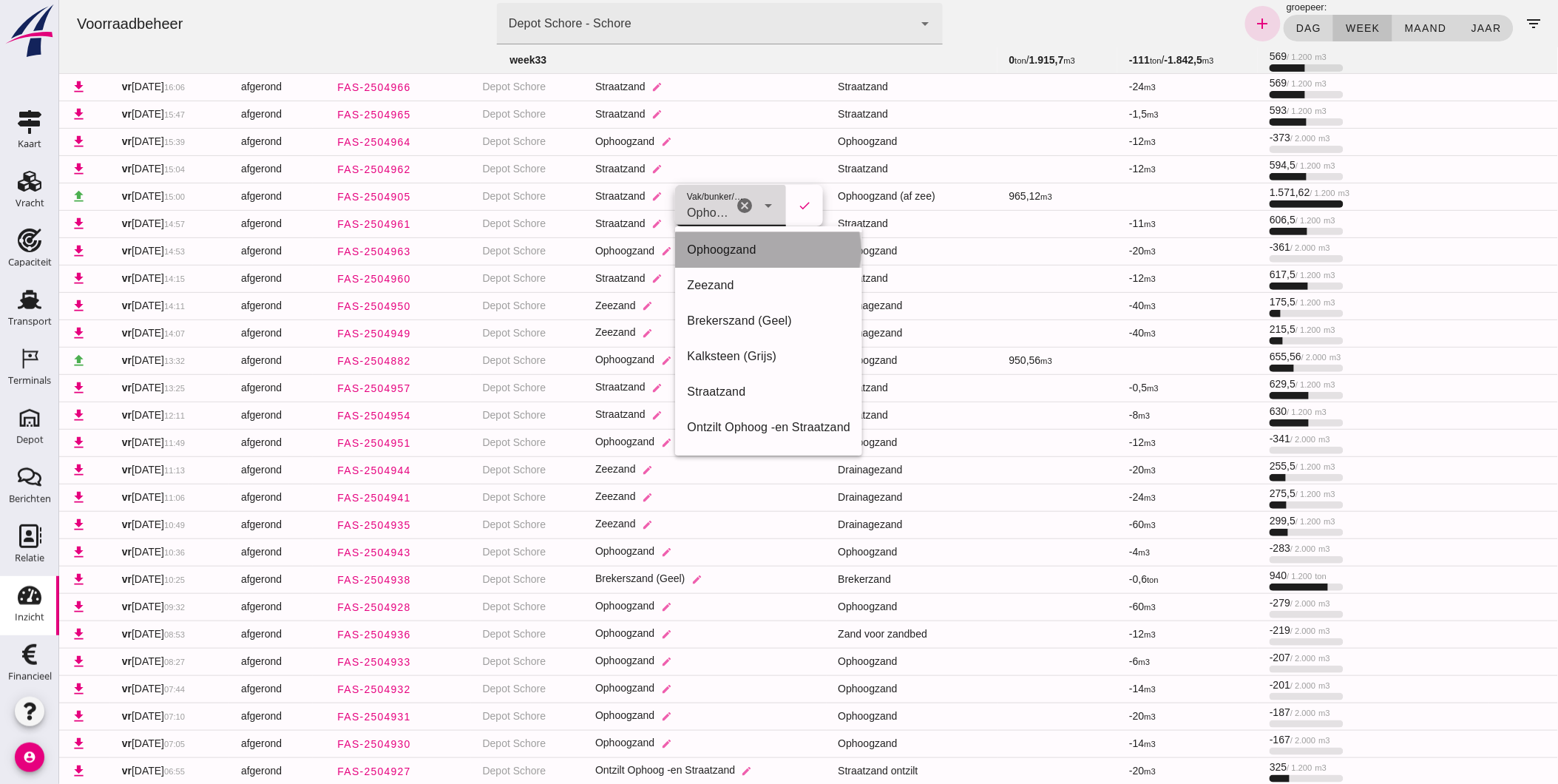
type input "39"
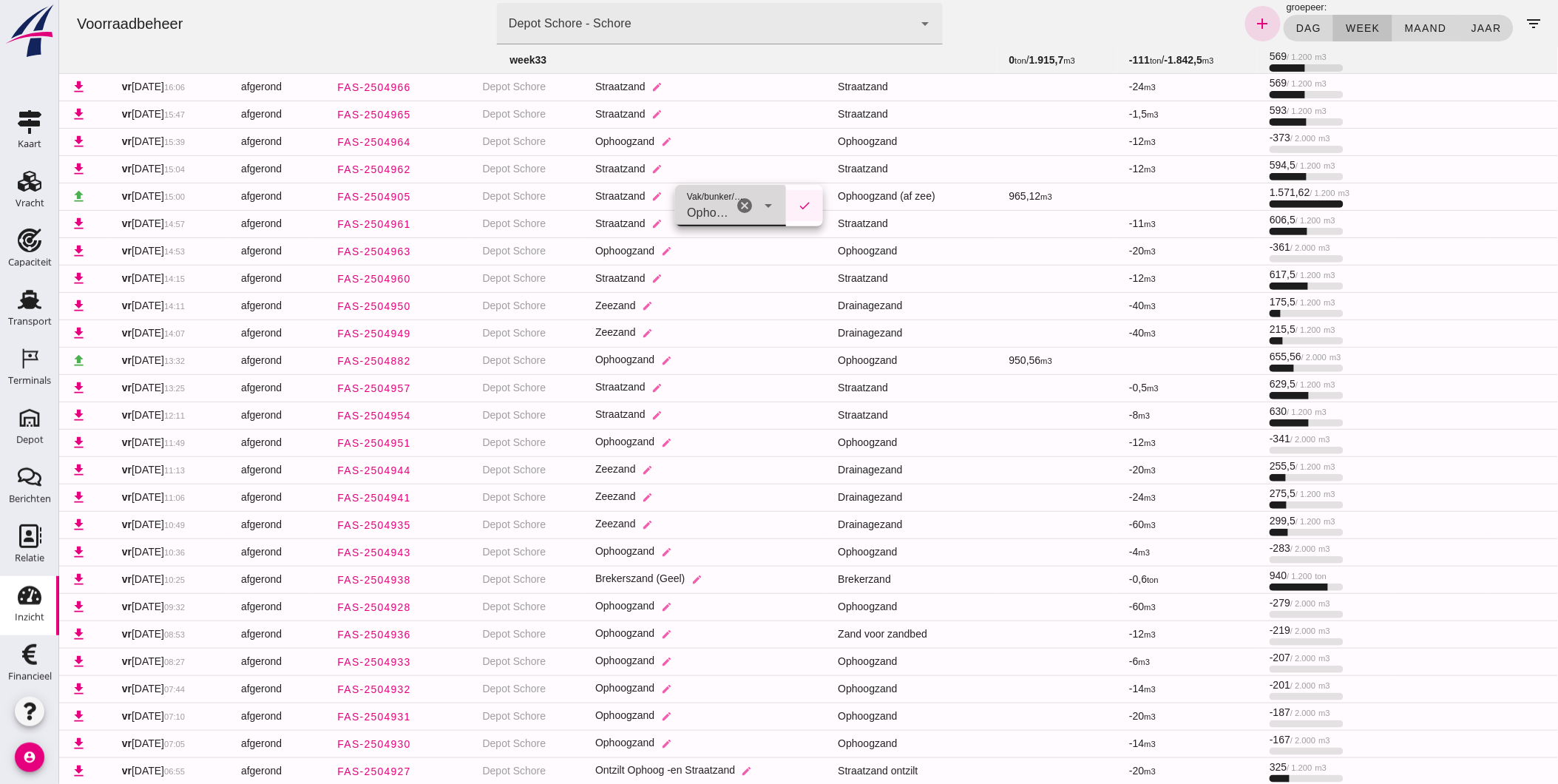
click at [795, 207] on button "check" at bounding box center [804, 205] width 37 height 31
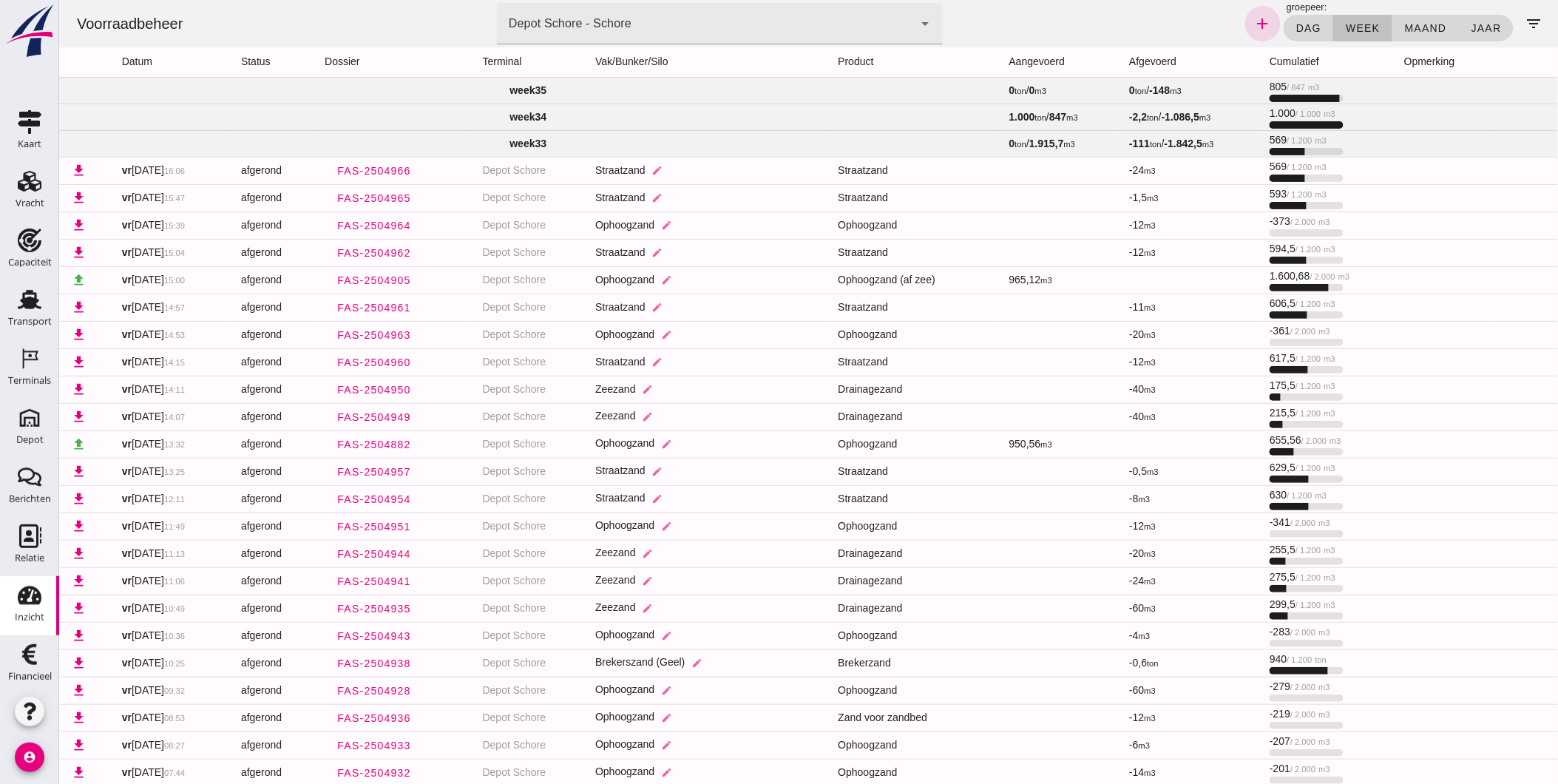
click at [676, 115] on td "week 34" at bounding box center [527, 117] width 939 height 26
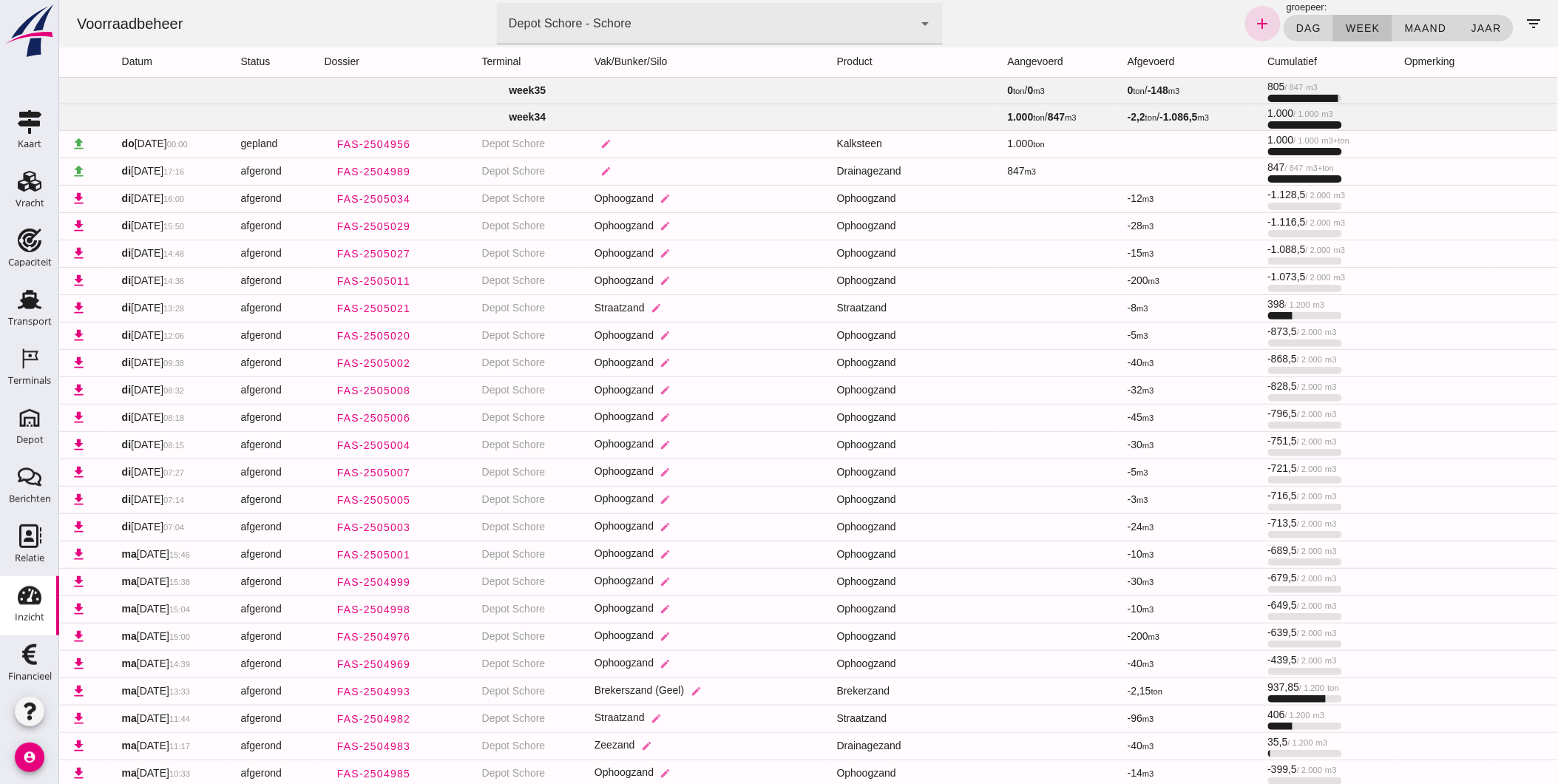
click at [626, 114] on td "week 34" at bounding box center [526, 117] width 937 height 26
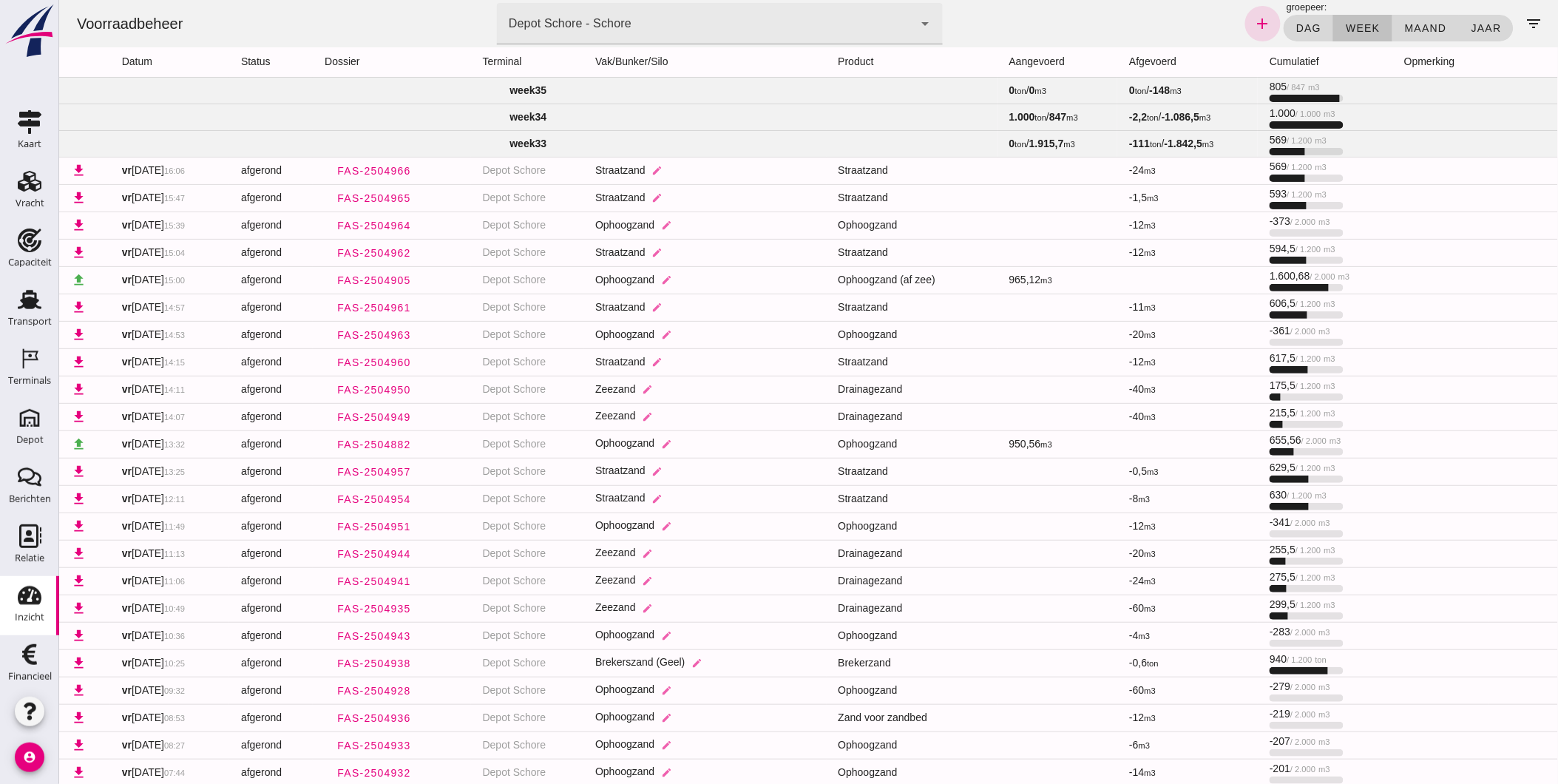
drag, startPoint x: 99, startPoint y: 194, endPoint x: 1175, endPoint y: 7, distance: 1092.1
click at [659, 141] on td "week 33" at bounding box center [527, 143] width 939 height 26
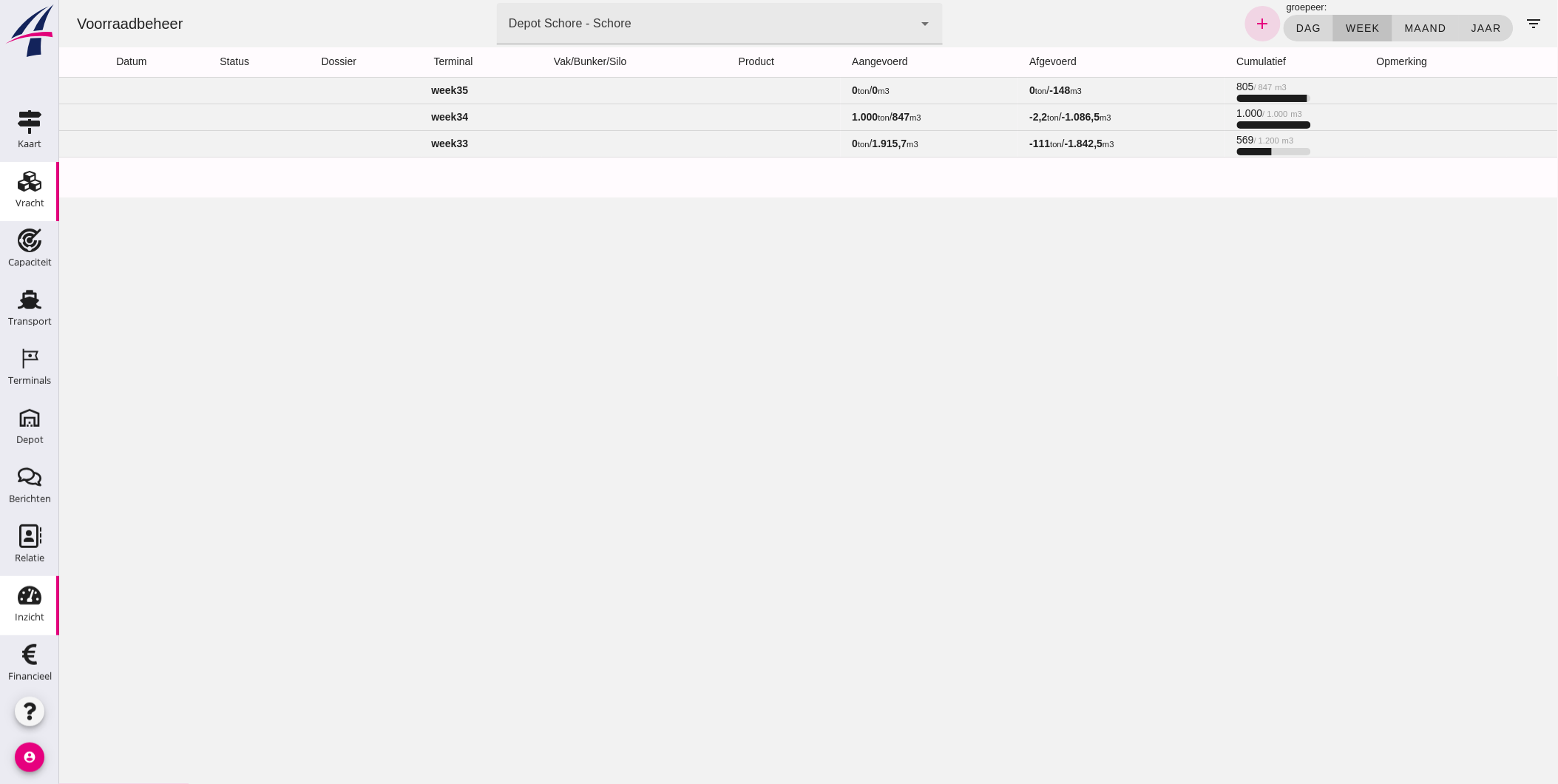
drag, startPoint x: 1117, startPoint y: 7, endPoint x: 41, endPoint y: 194, distance: 1092.1
click at [41, 194] on link "Vracht Vracht" at bounding box center [29, 191] width 59 height 59
